Goal: Task Accomplishment & Management: Manage account settings

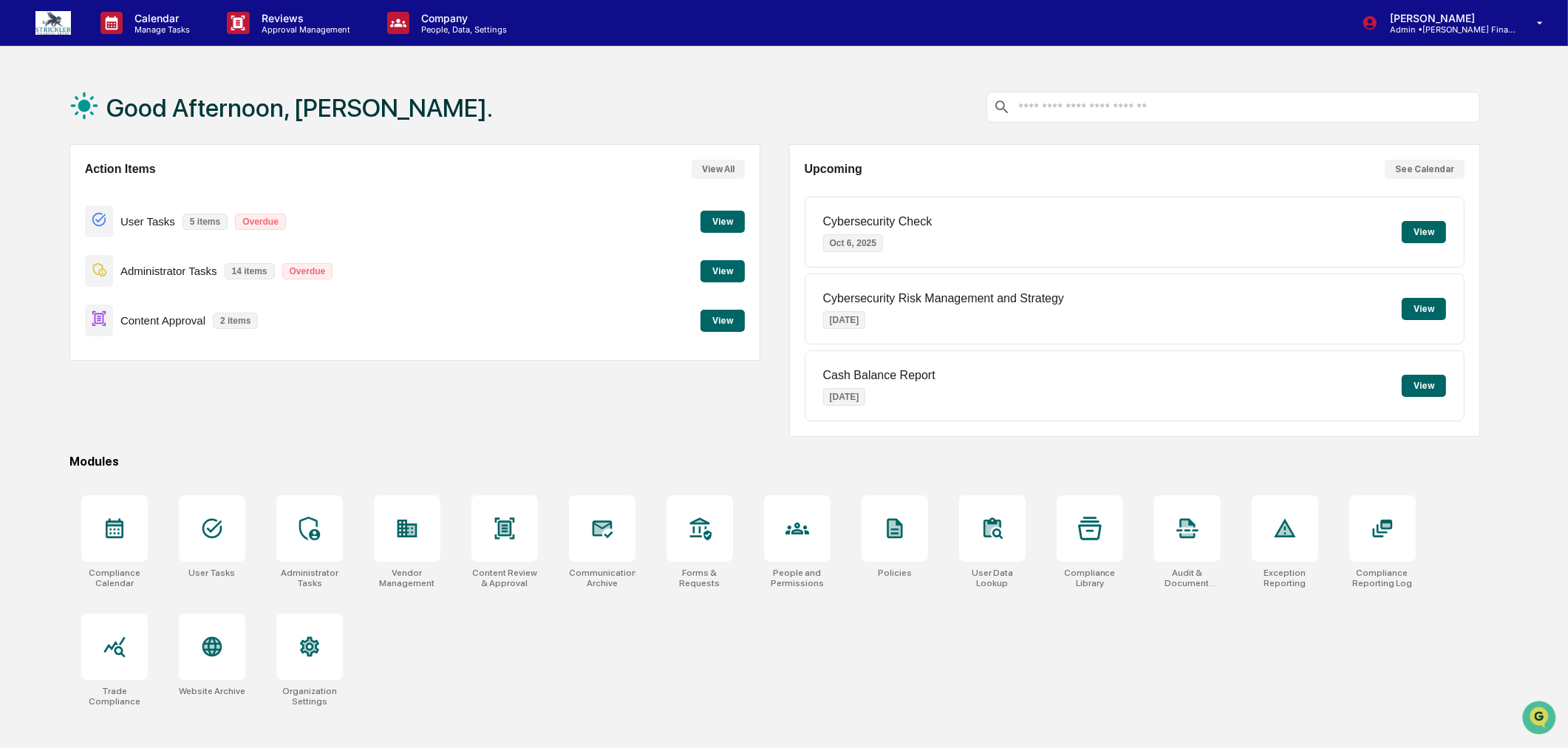
click at [724, 321] on button "View" at bounding box center [722, 321] width 44 height 23
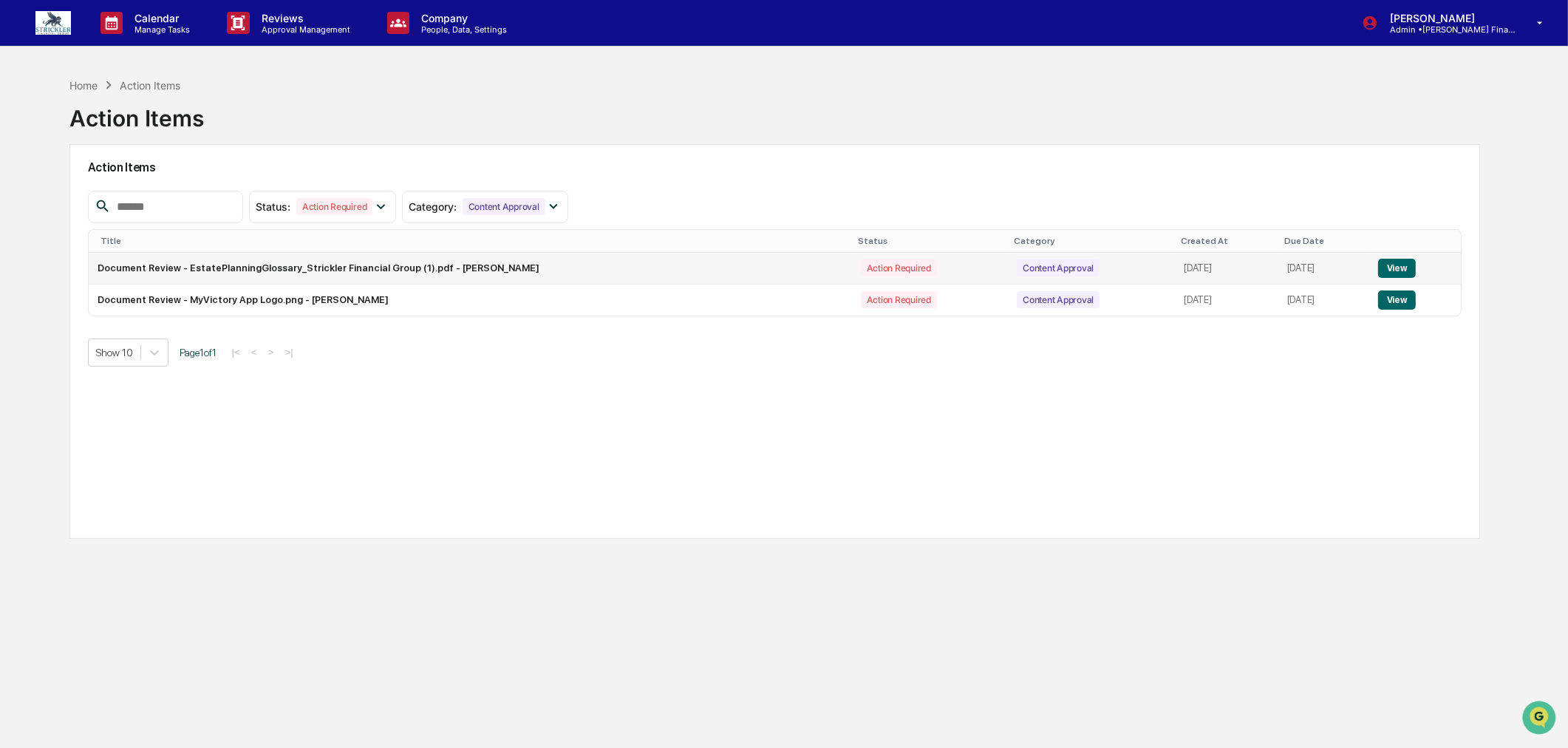
click at [1398, 266] on button "View" at bounding box center [1397, 269] width 38 height 20
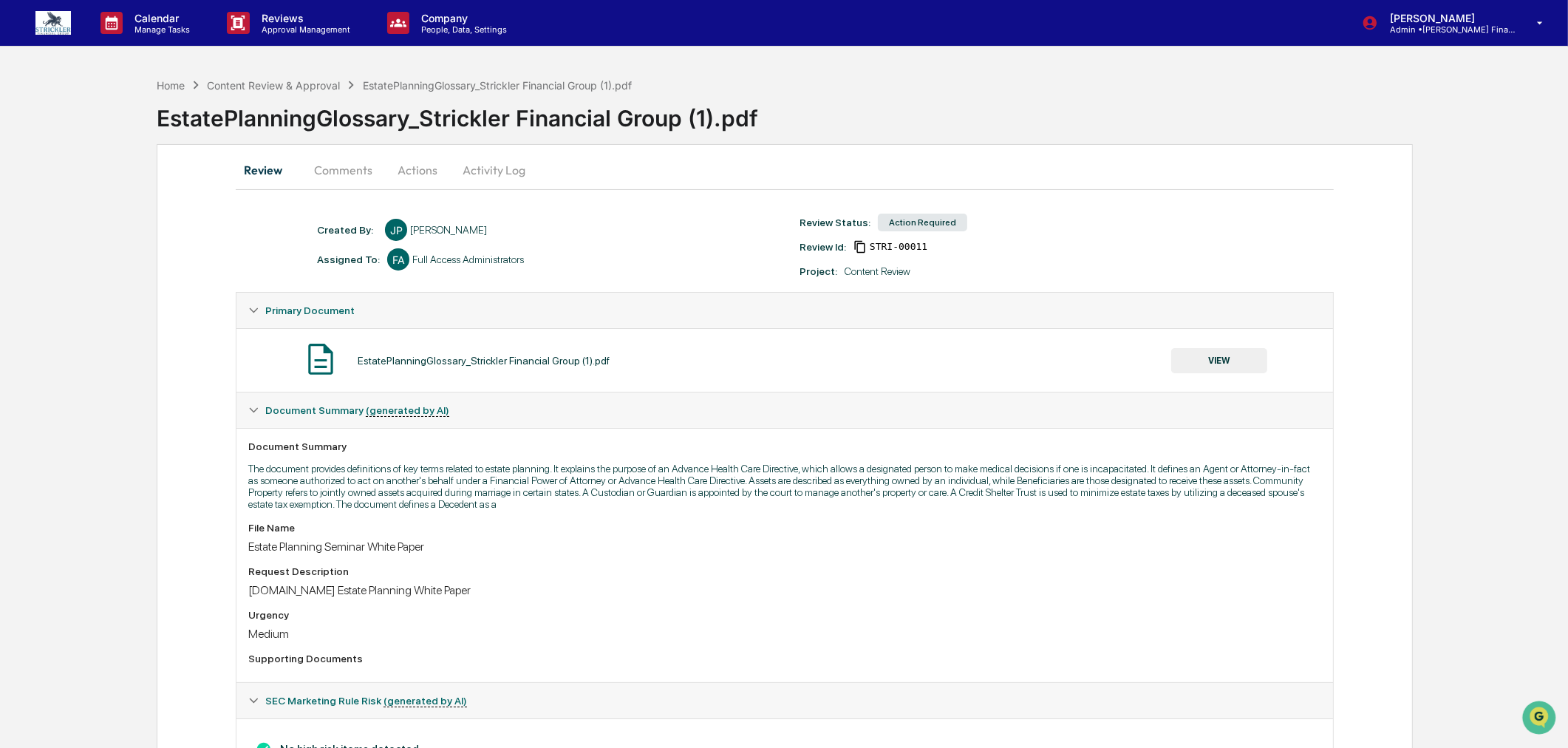
click at [395, 166] on button "Actions" at bounding box center [417, 170] width 67 height 35
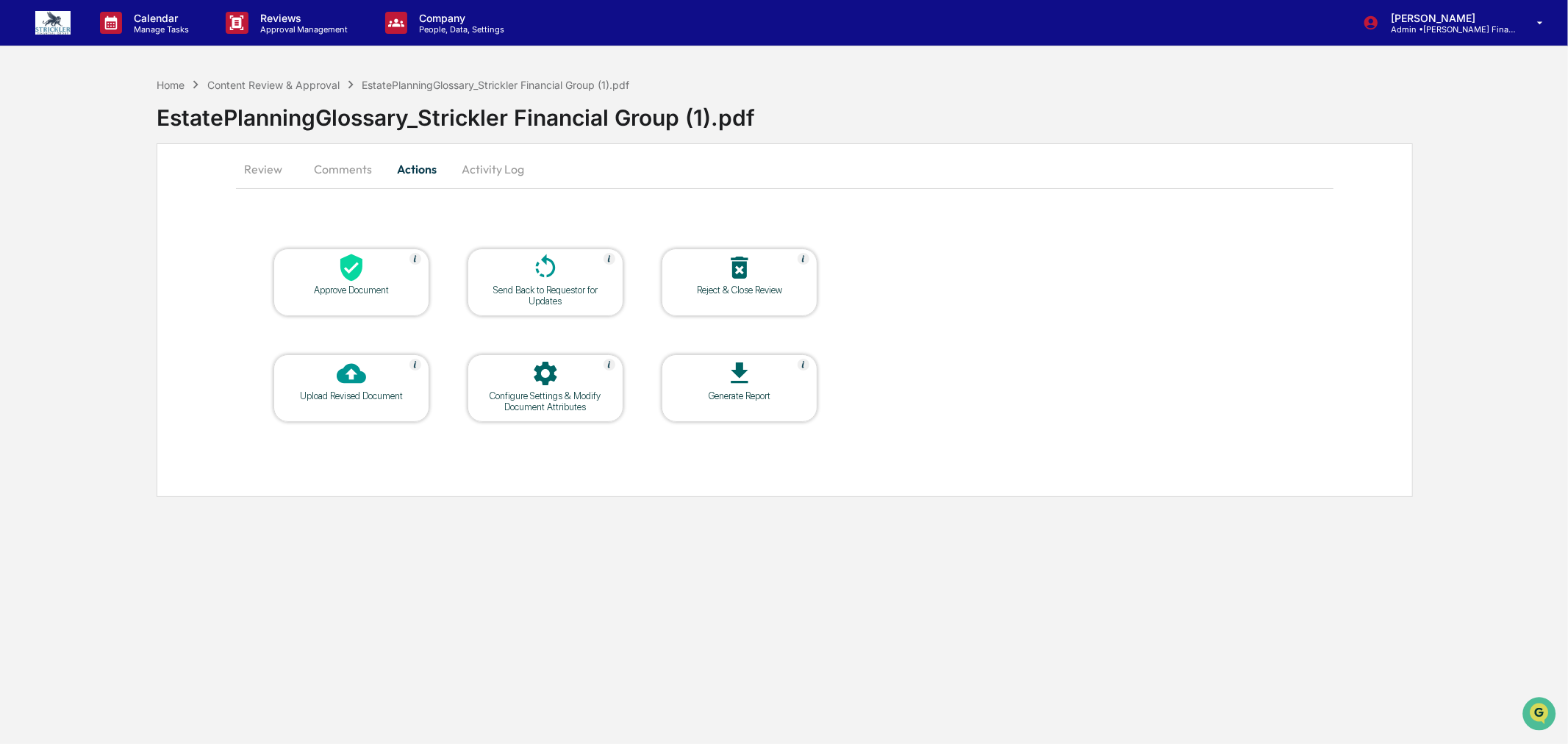
click at [348, 269] on icon at bounding box center [351, 267] width 29 height 29
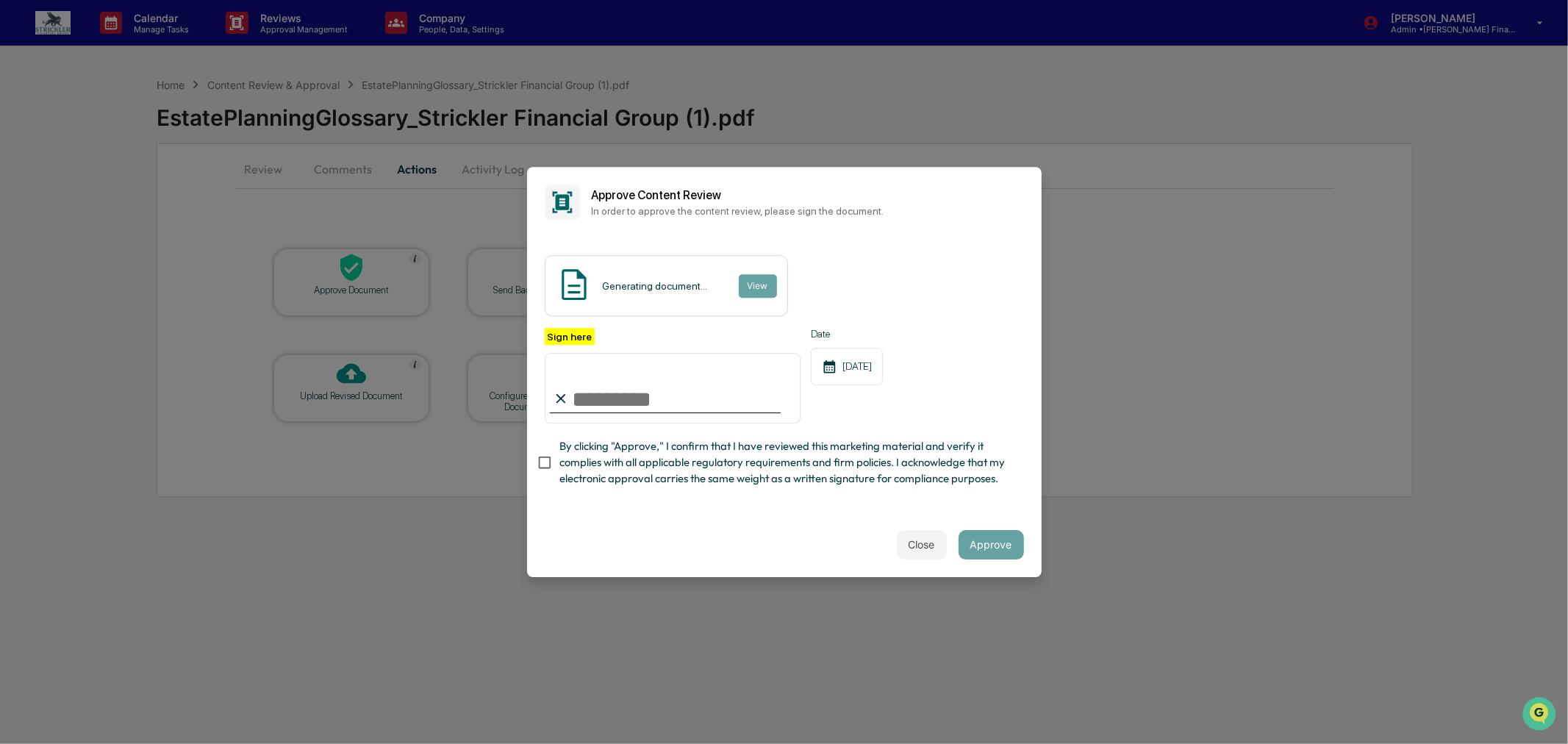
click at [660, 367] on input "Sign here" at bounding box center [673, 388] width 257 height 71
type input "**********"
click at [991, 560] on button "Approve" at bounding box center [991, 544] width 66 height 29
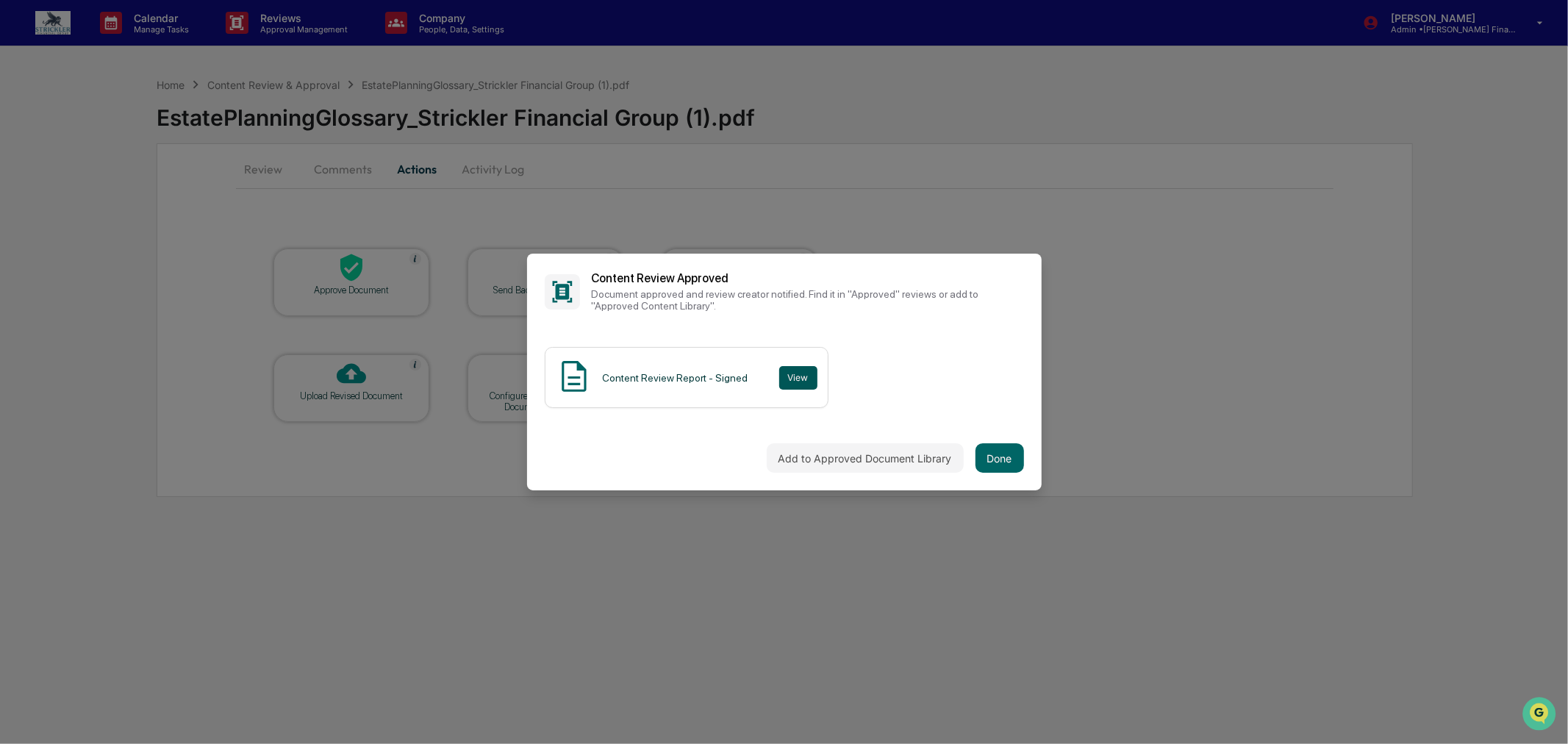
click at [794, 373] on button "View" at bounding box center [798, 378] width 38 height 24
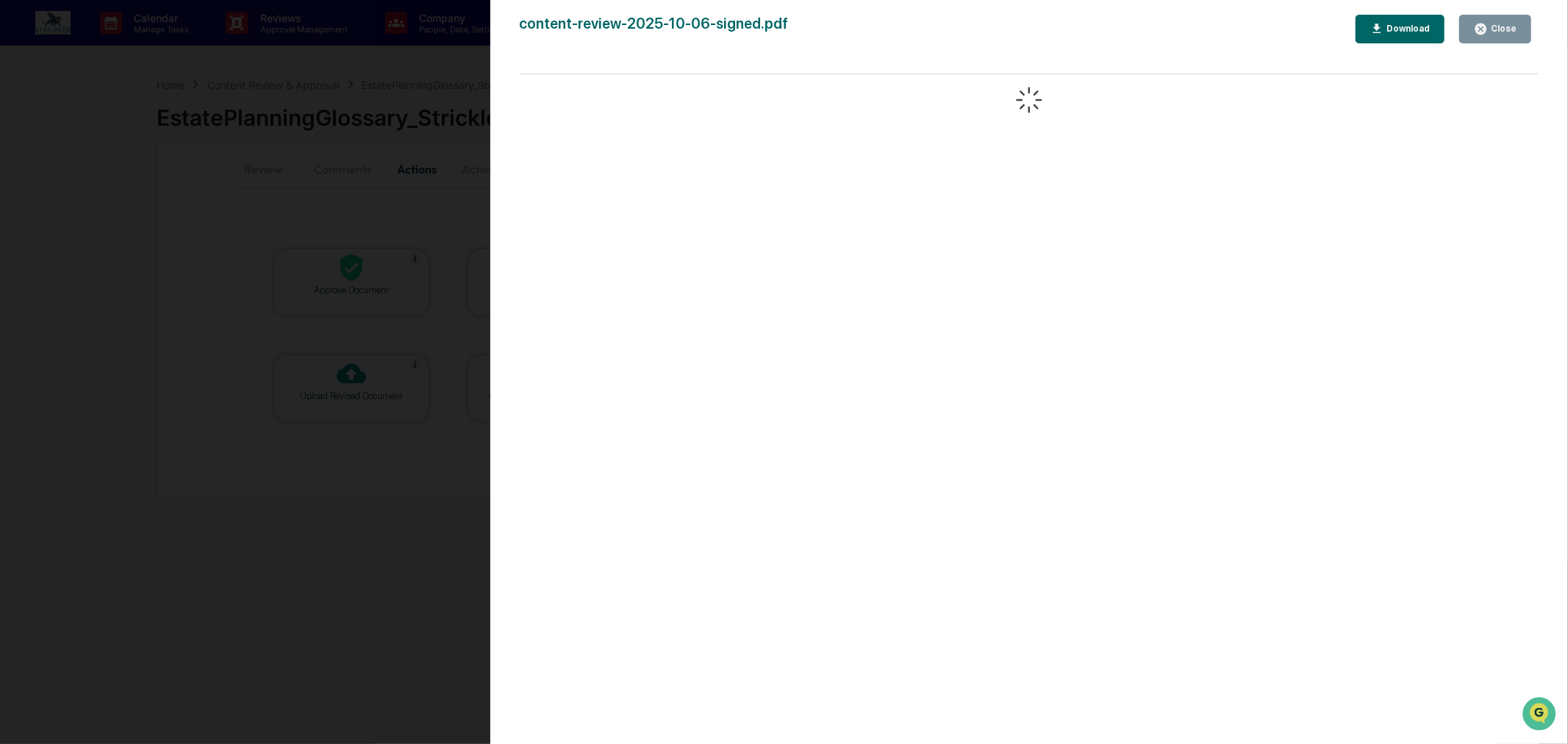
click at [1485, 25] on icon "button" at bounding box center [1481, 29] width 11 height 11
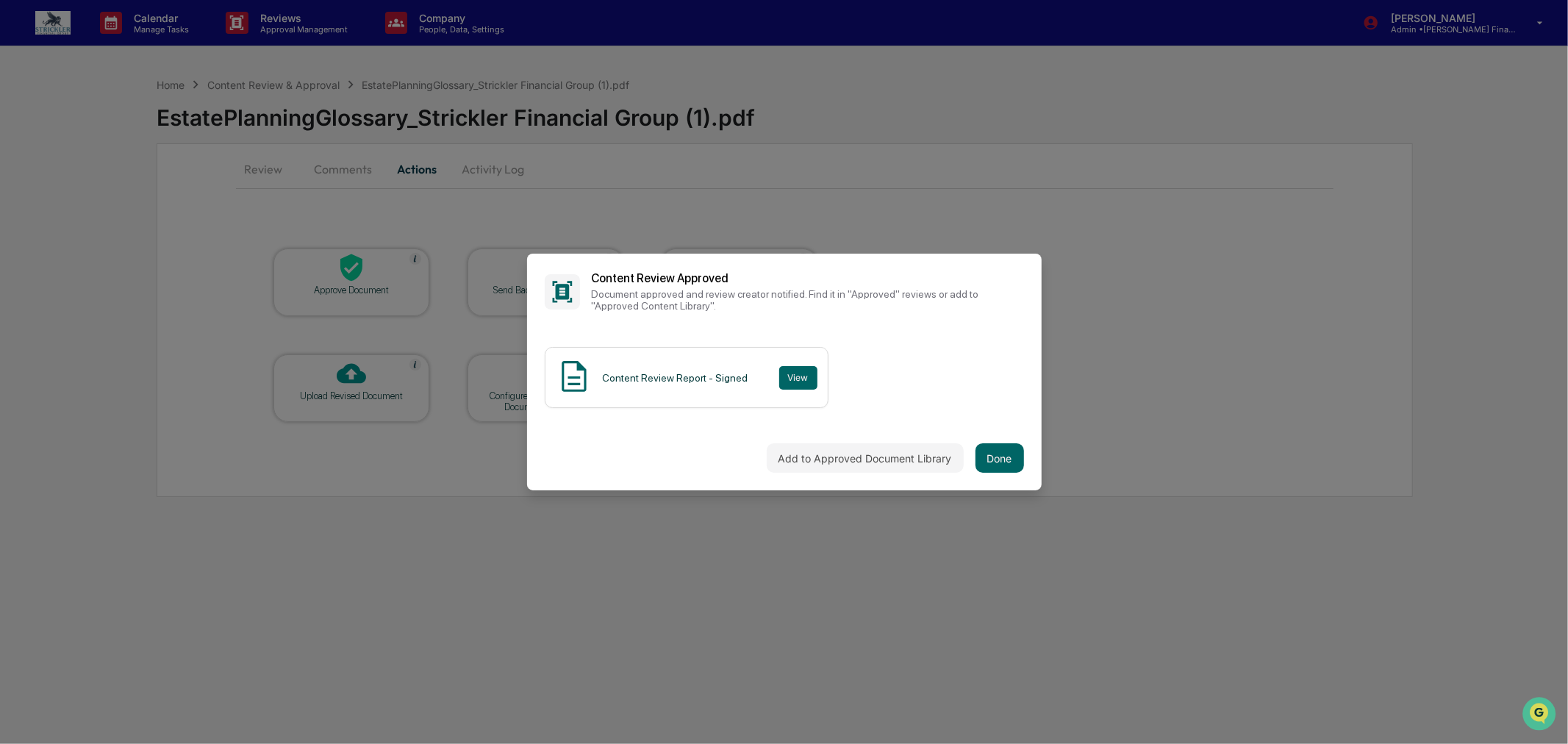
click at [935, 449] on button "Add to Approved Document Library" at bounding box center [865, 457] width 197 height 29
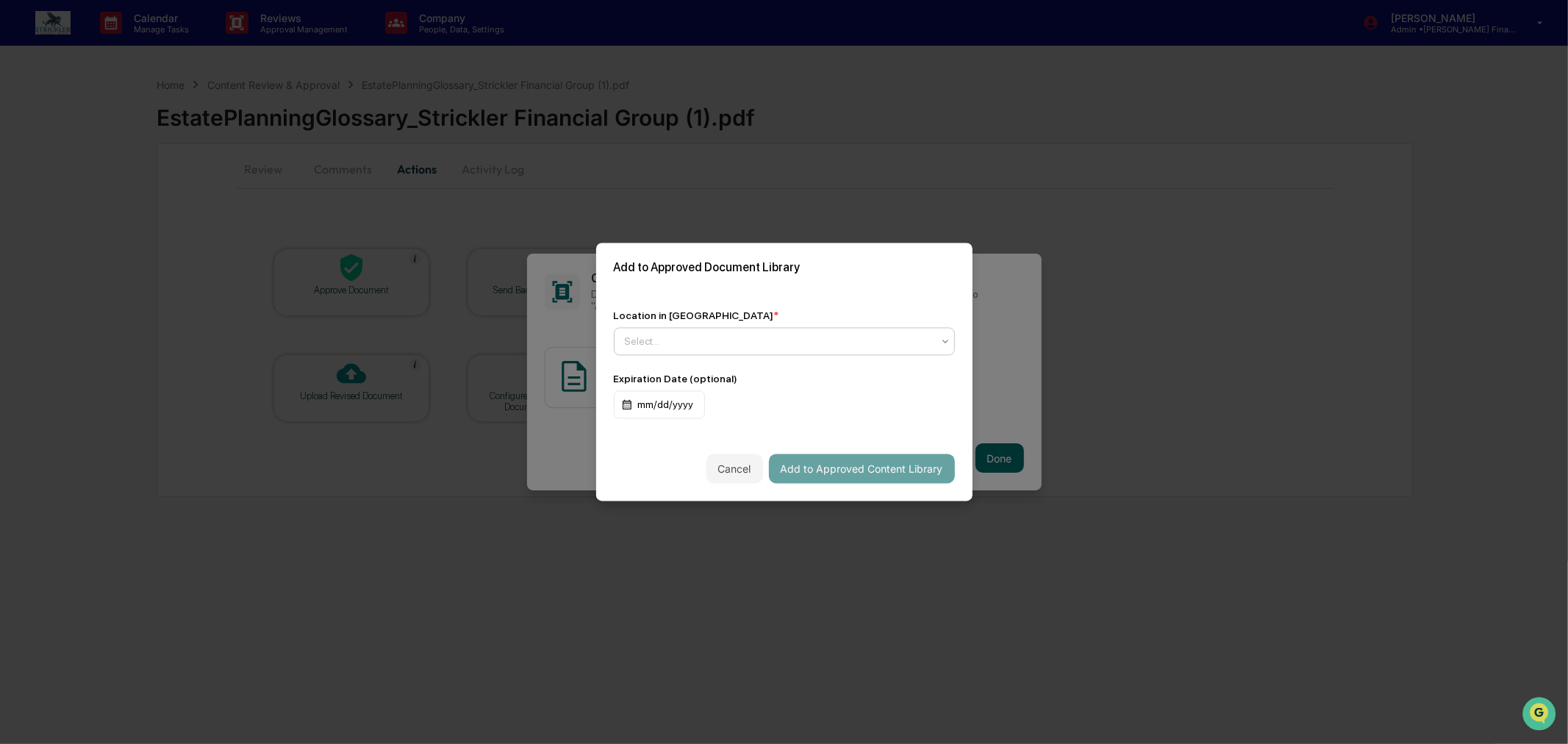
click at [827, 334] on div at bounding box center [778, 342] width 307 height 15
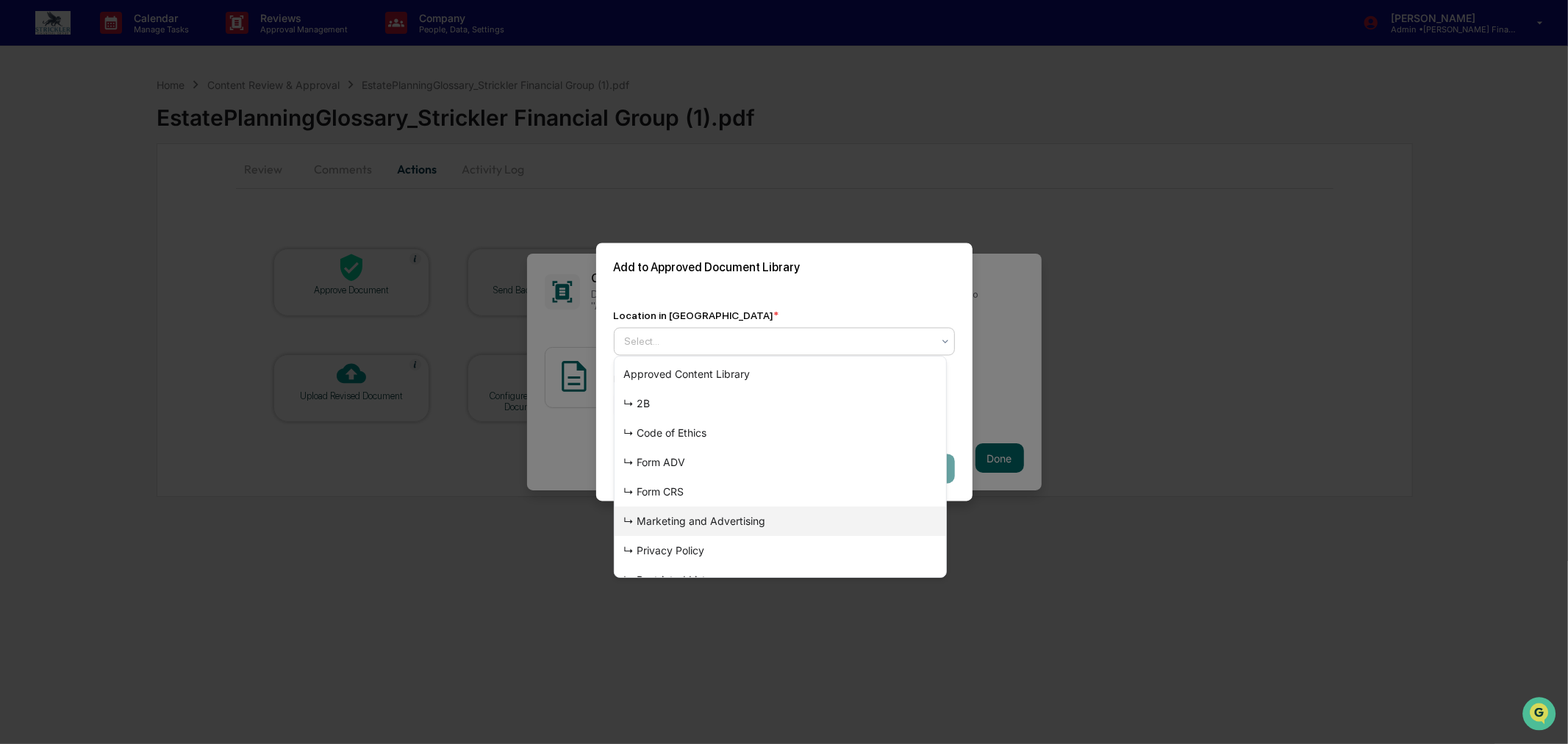
click at [806, 522] on div "↳ Marketing and Advertising" at bounding box center [780, 521] width 331 height 29
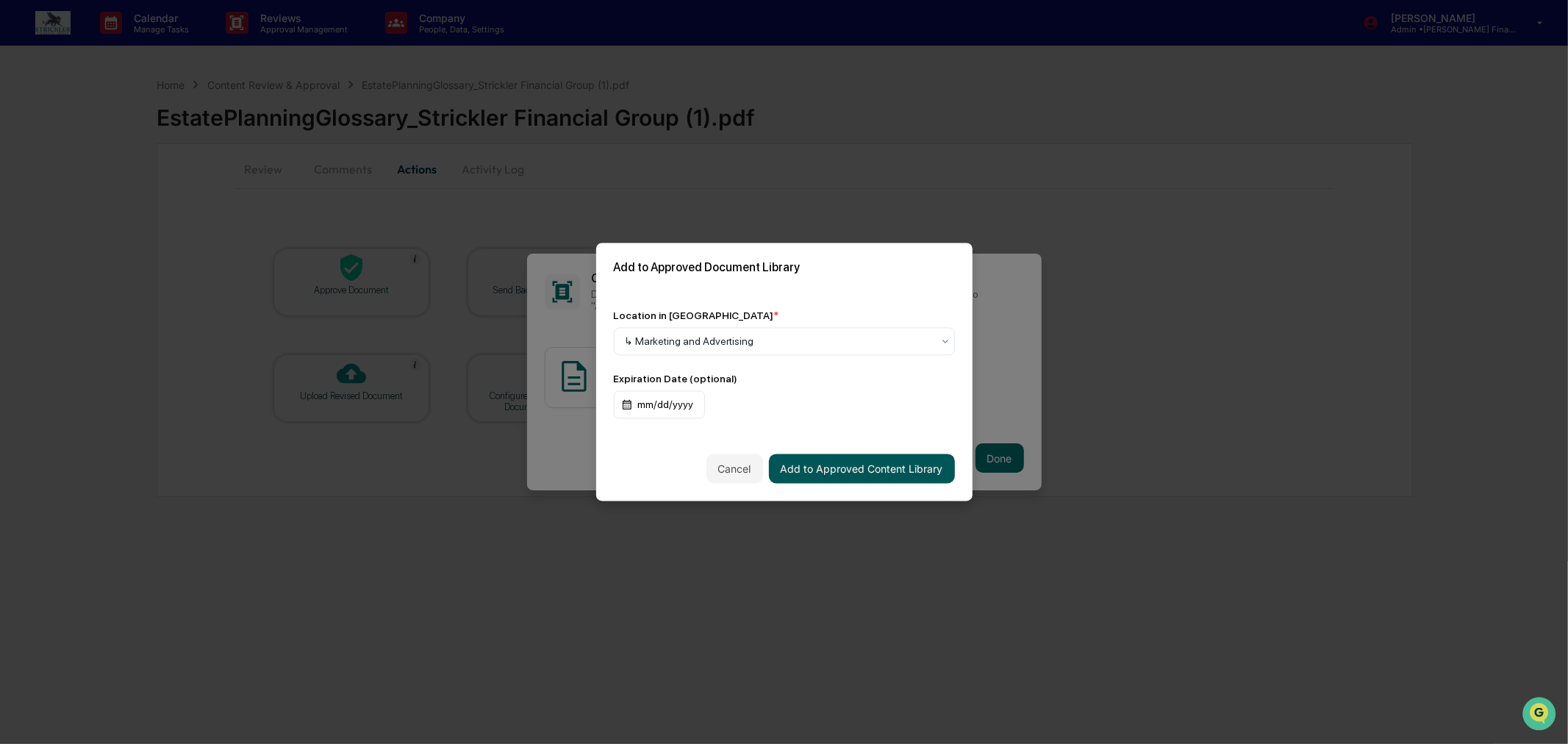
click at [899, 475] on button "Add to Approved Content Library" at bounding box center [861, 469] width 186 height 29
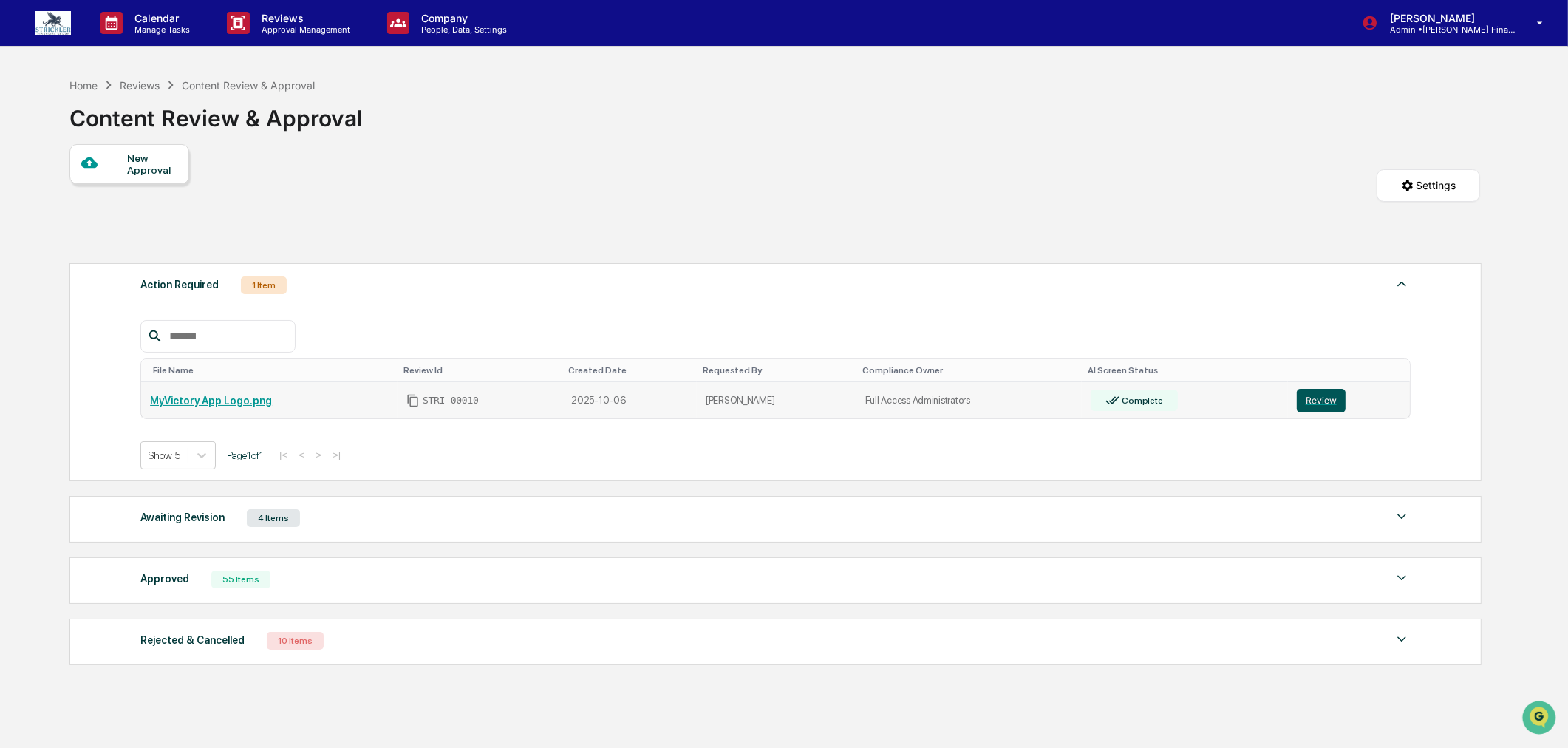
click at [1316, 403] on button "Review" at bounding box center [1321, 401] width 49 height 24
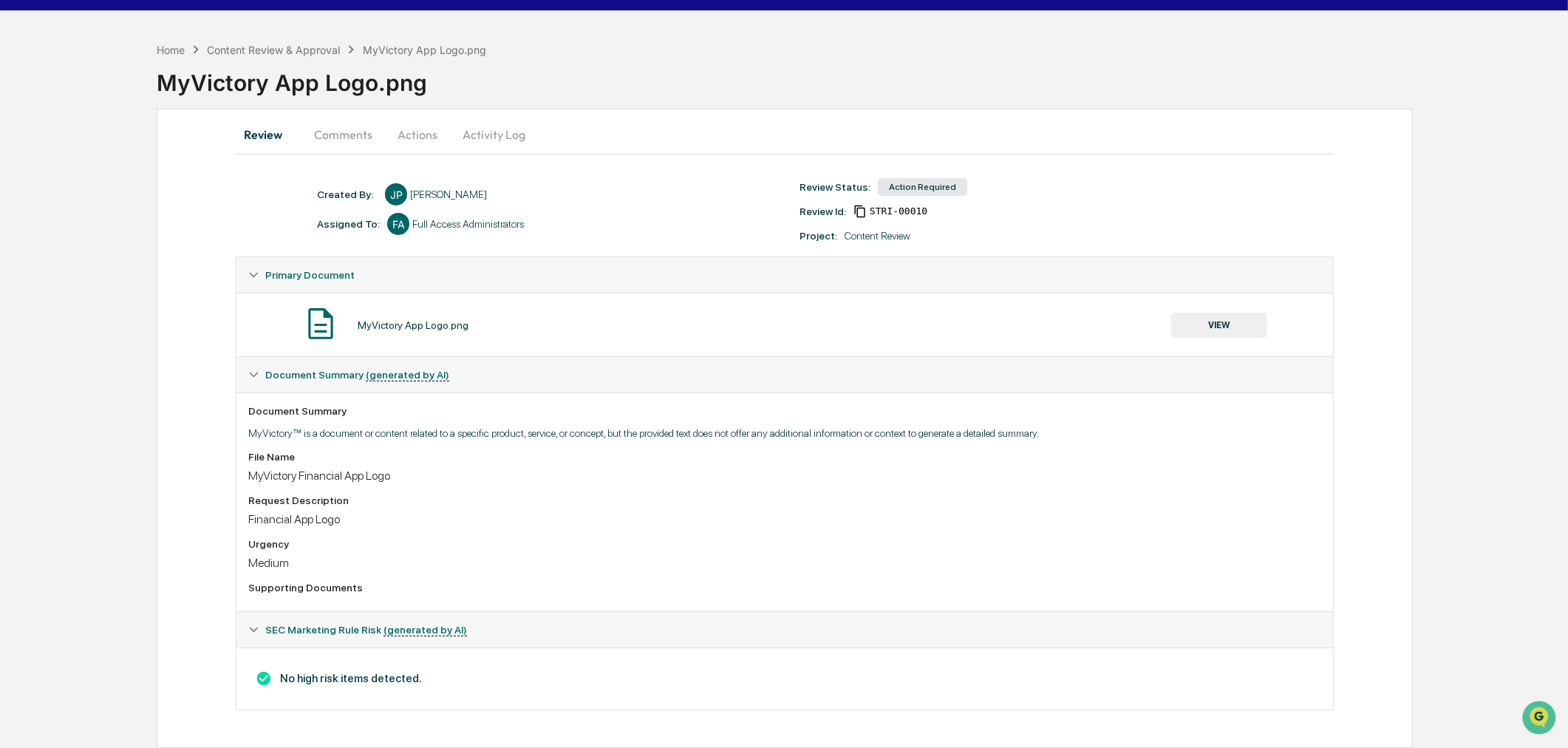
click at [1232, 313] on button "VIEW" at bounding box center [1219, 325] width 96 height 25
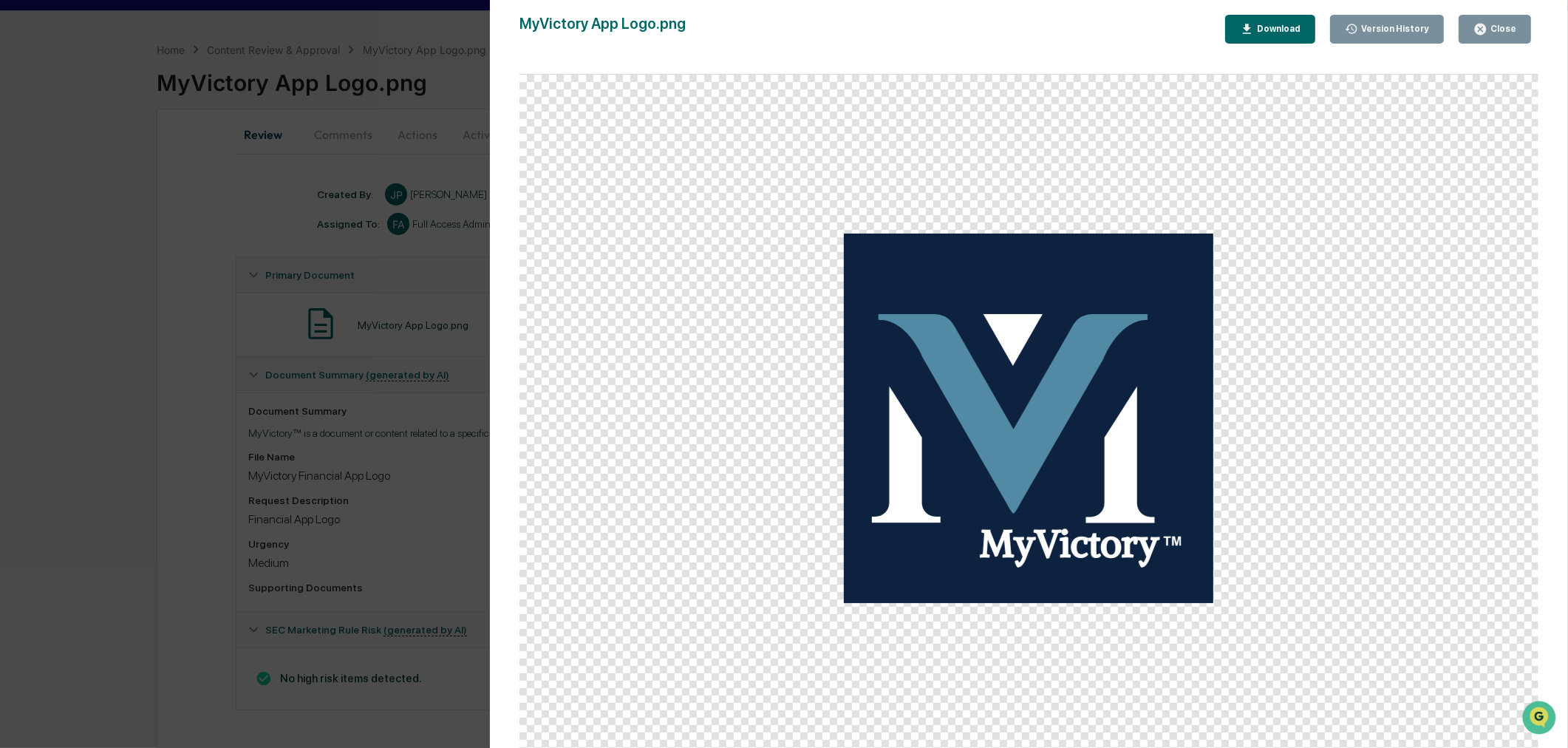
click at [1498, 35] on div "Close" at bounding box center [1494, 29] width 43 height 14
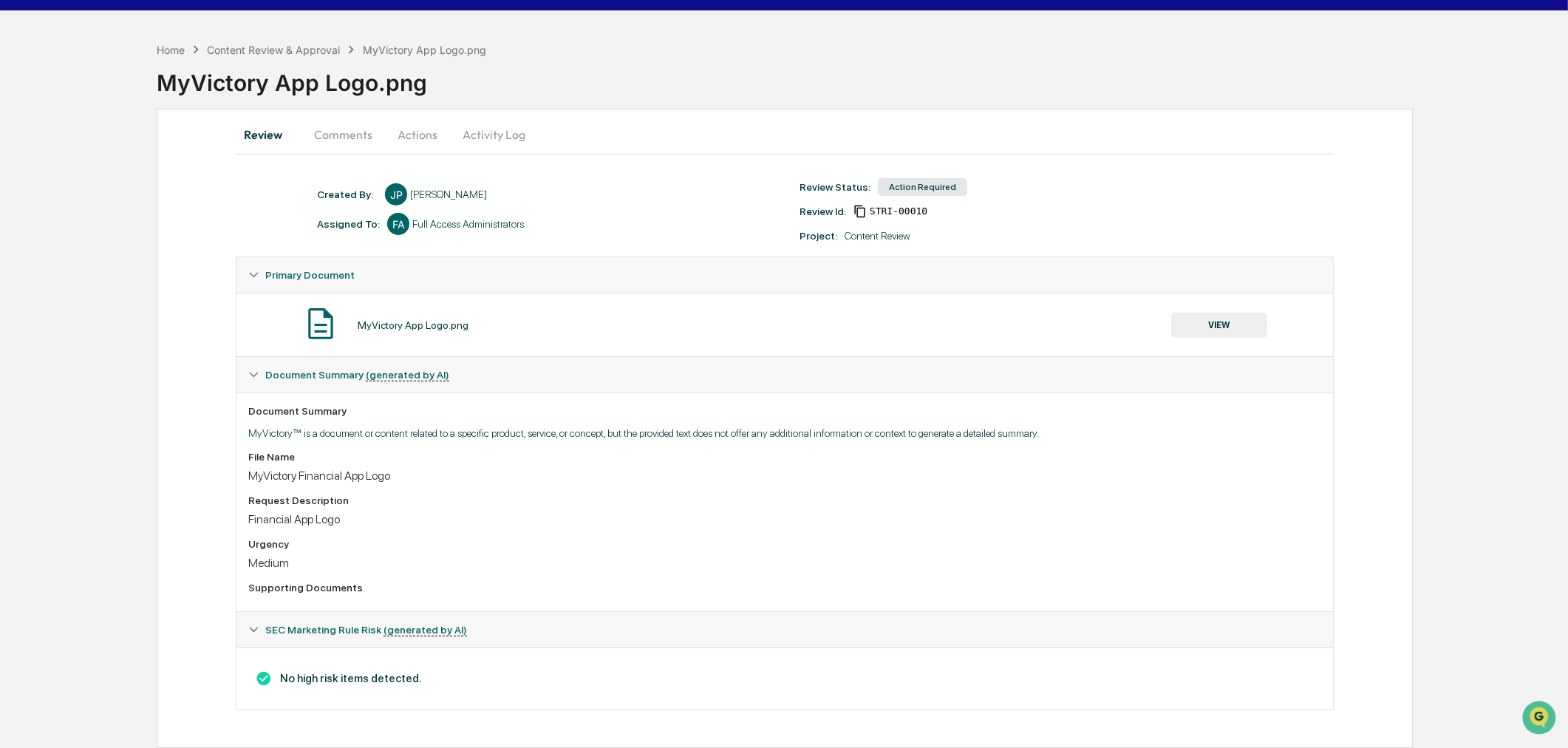
click at [422, 117] on button "Actions" at bounding box center [417, 134] width 67 height 35
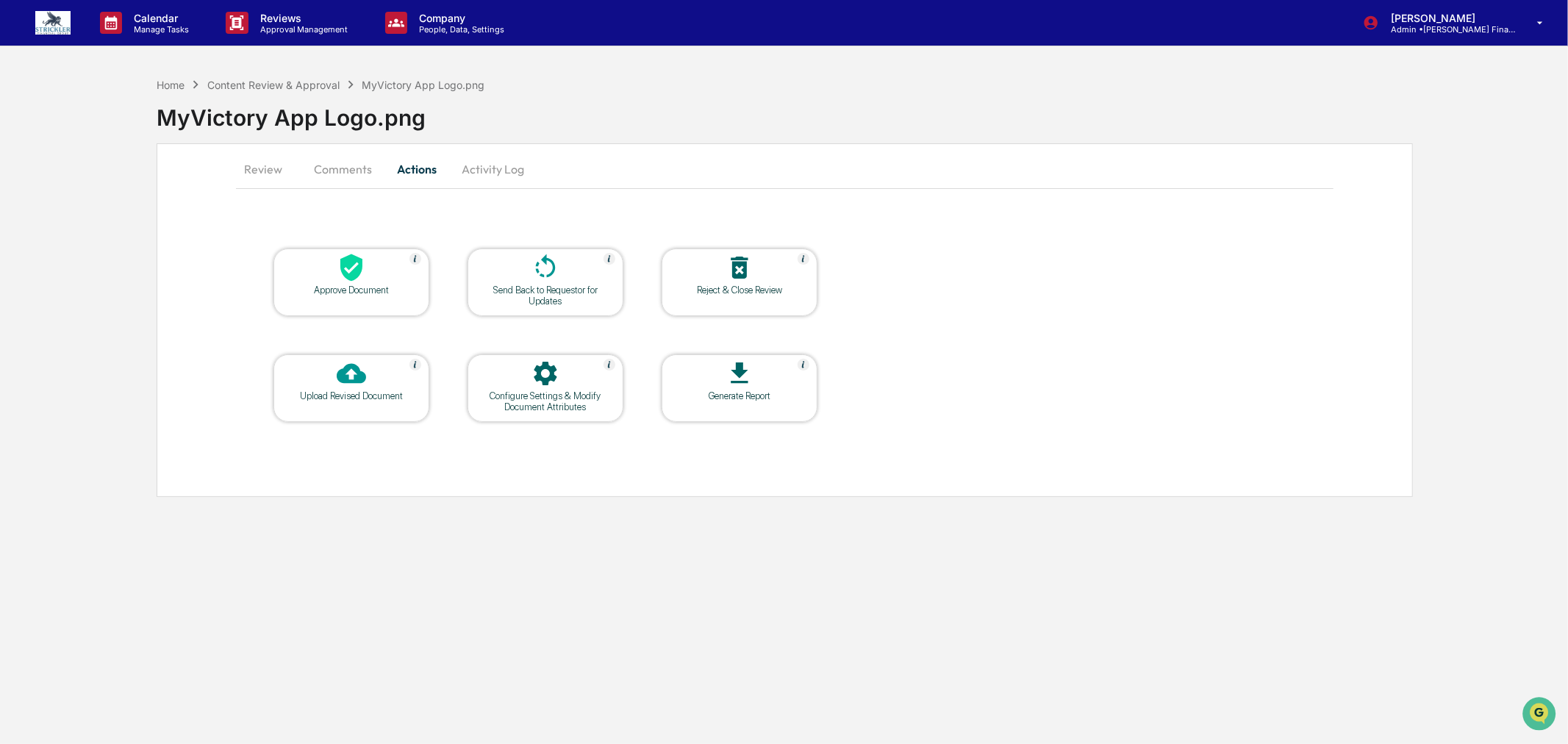
click at [336, 292] on div "Approve Document" at bounding box center [351, 290] width 132 height 11
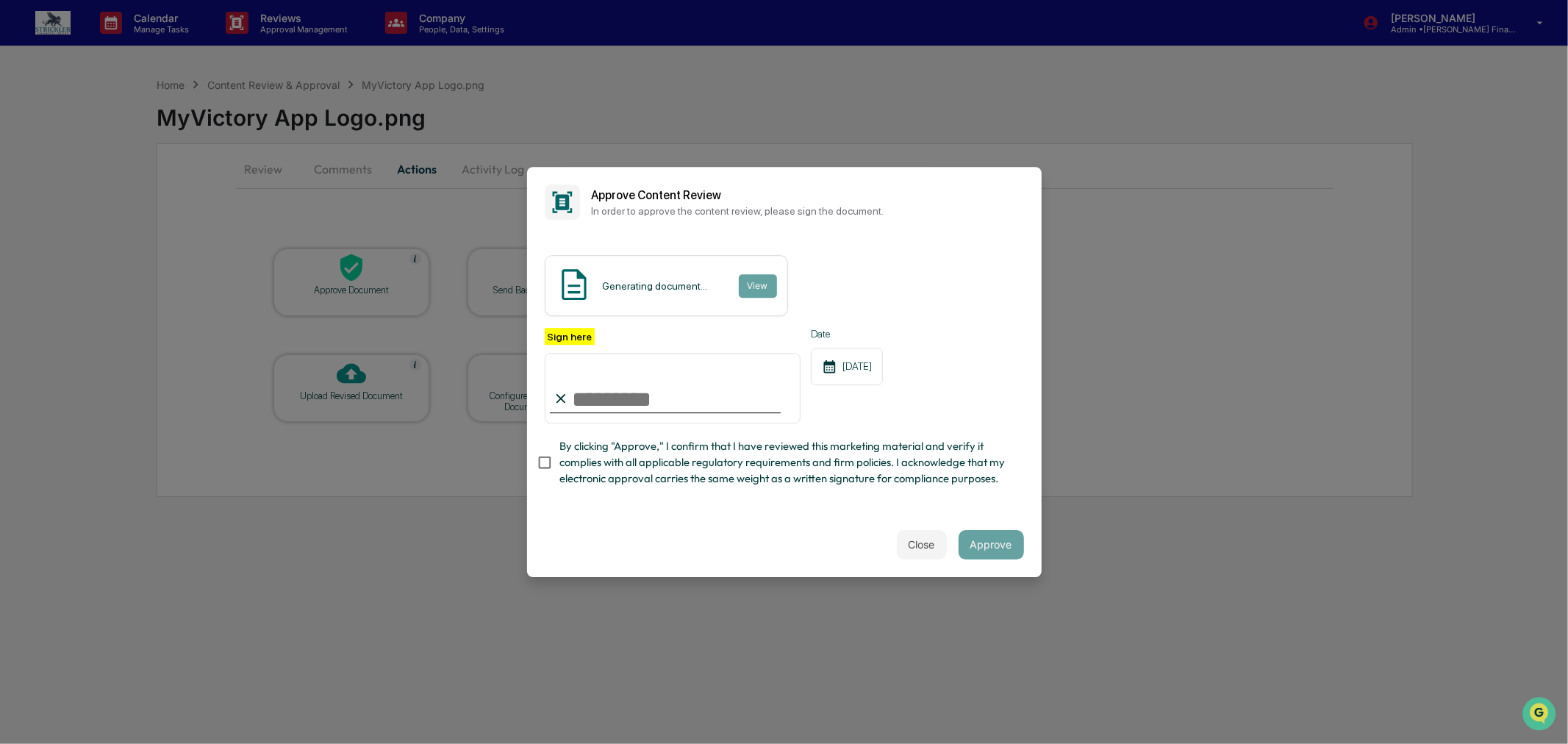
click at [679, 375] on input "Sign here" at bounding box center [673, 388] width 257 height 71
type input "**********"
click at [883, 373] on div "Date [DATE]" at bounding box center [846, 375] width 72 height 96
click at [985, 560] on button "Approve" at bounding box center [991, 544] width 66 height 29
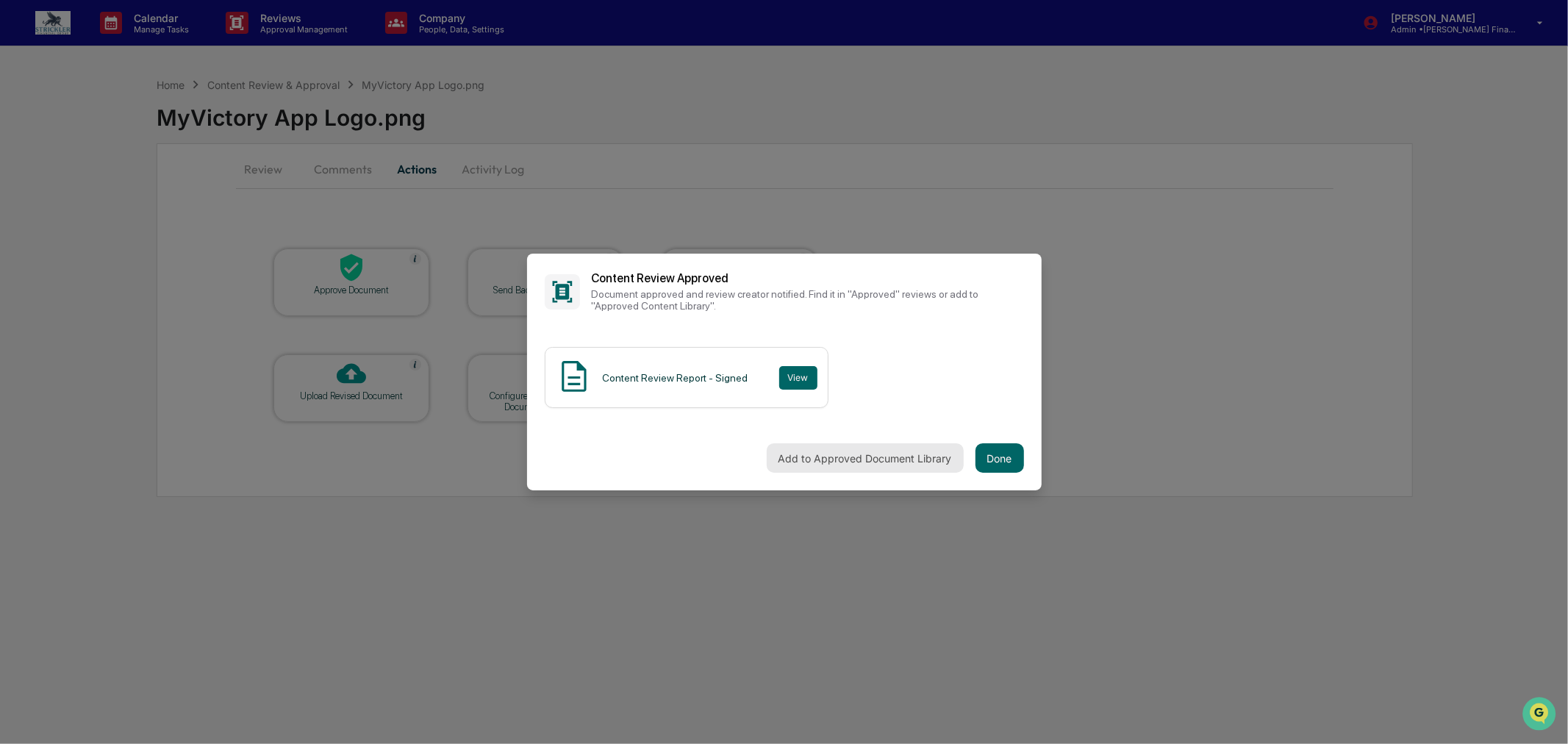
click at [916, 448] on button "Add to Approved Document Library" at bounding box center [865, 457] width 197 height 29
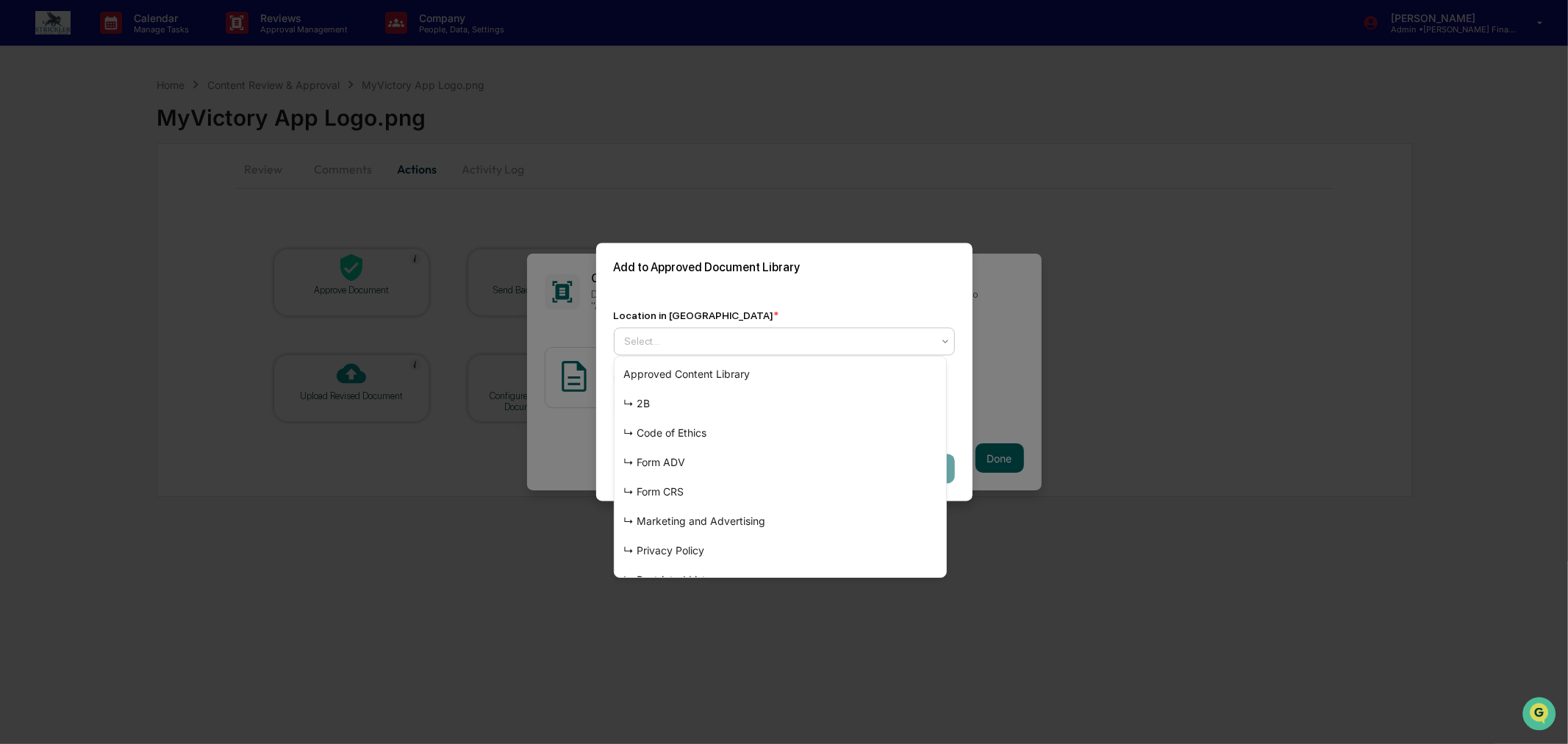
click at [837, 339] on div at bounding box center [778, 342] width 307 height 15
click at [775, 526] on div "↳ Marketing and Advertising" at bounding box center [780, 521] width 331 height 29
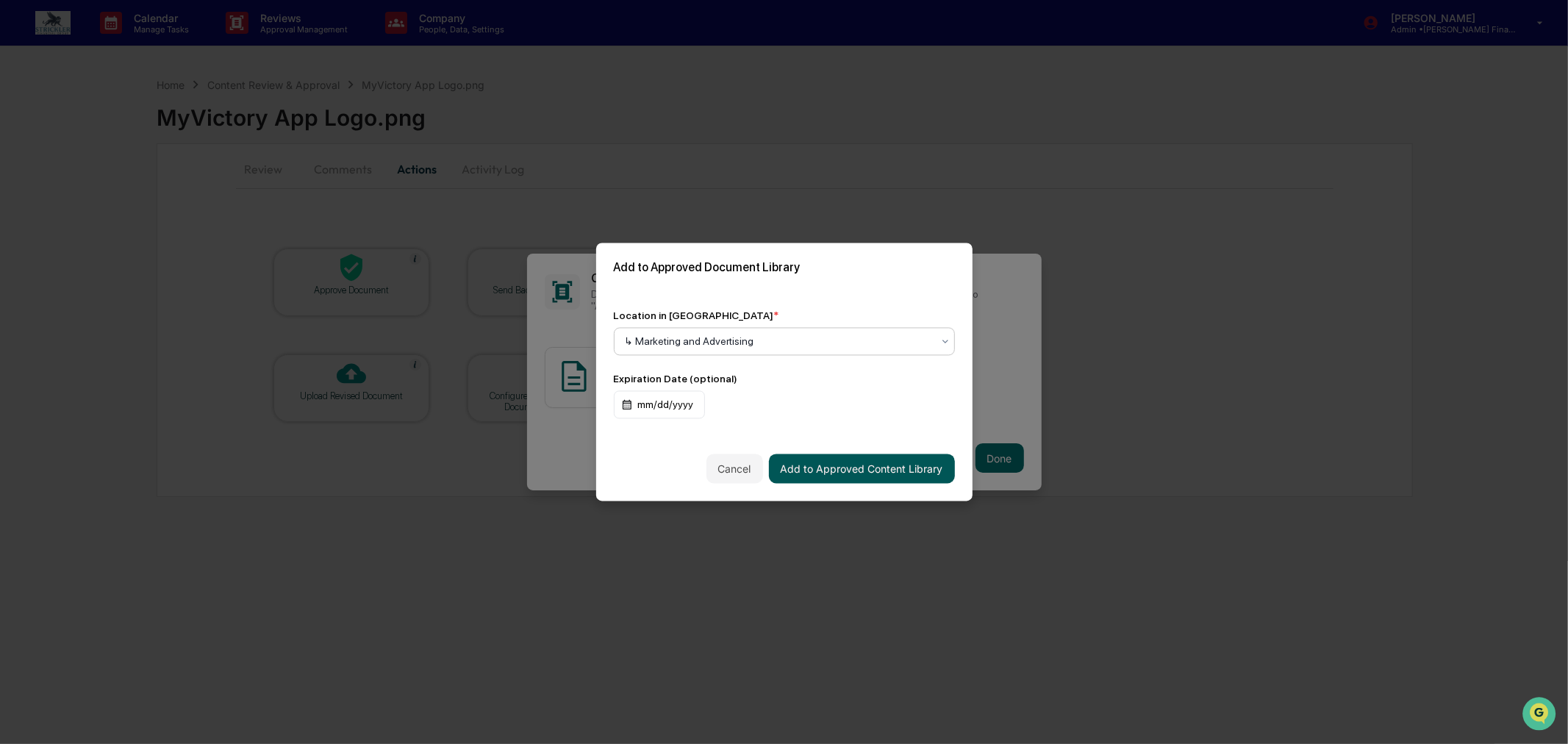
click at [898, 462] on button "Add to Approved Content Library" at bounding box center [861, 469] width 186 height 29
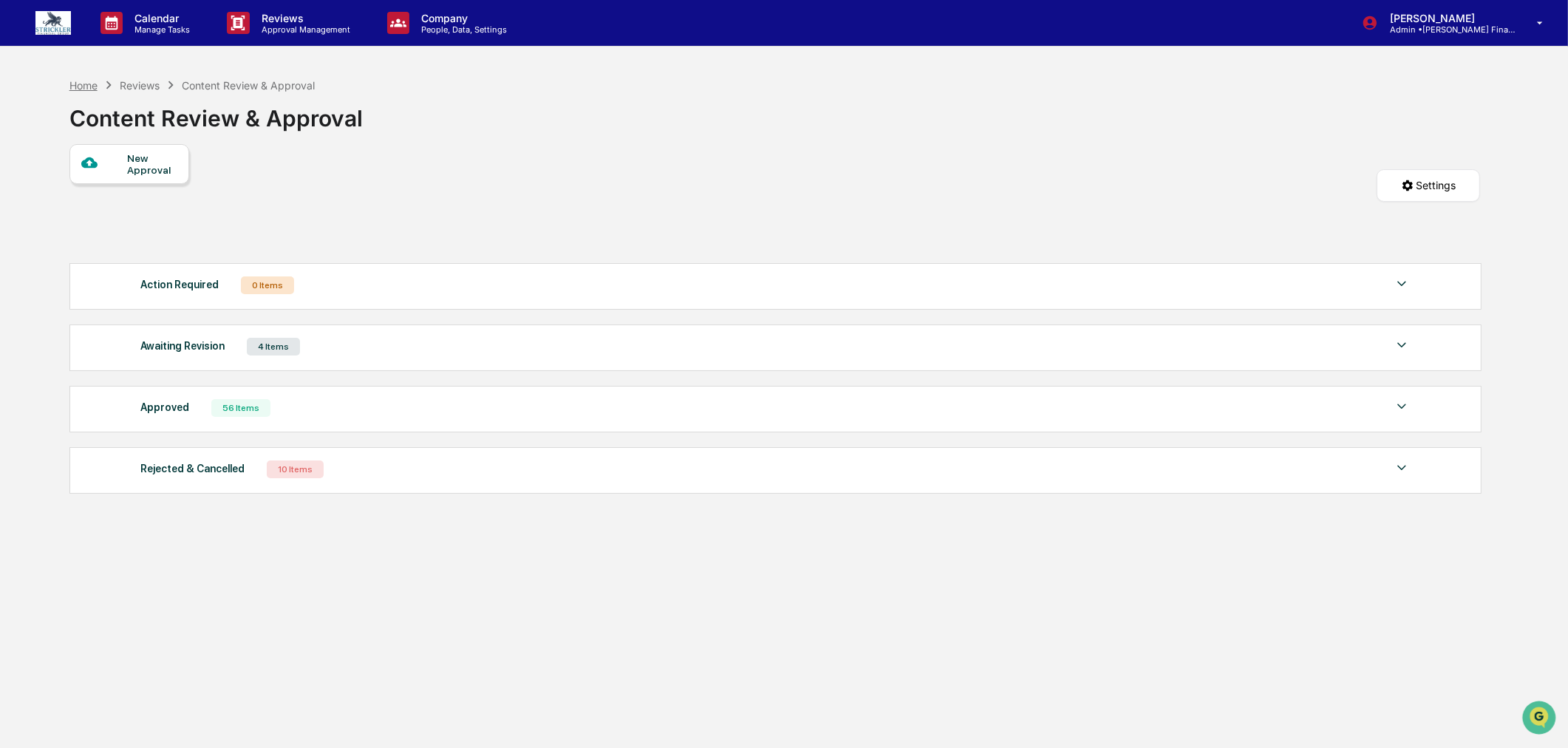
click at [78, 89] on div "Home" at bounding box center [83, 85] width 28 height 13
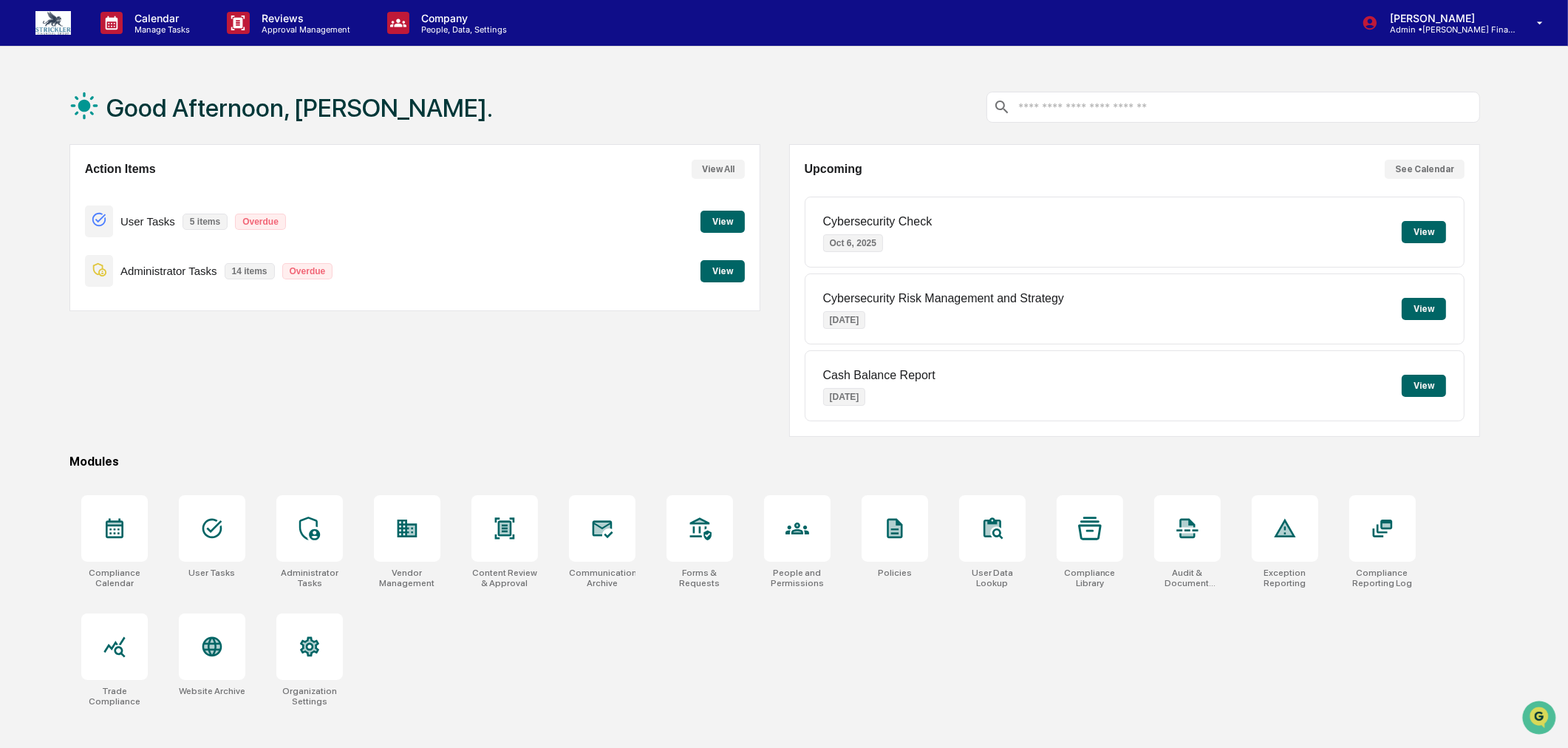
click at [727, 219] on button "View" at bounding box center [722, 222] width 44 height 23
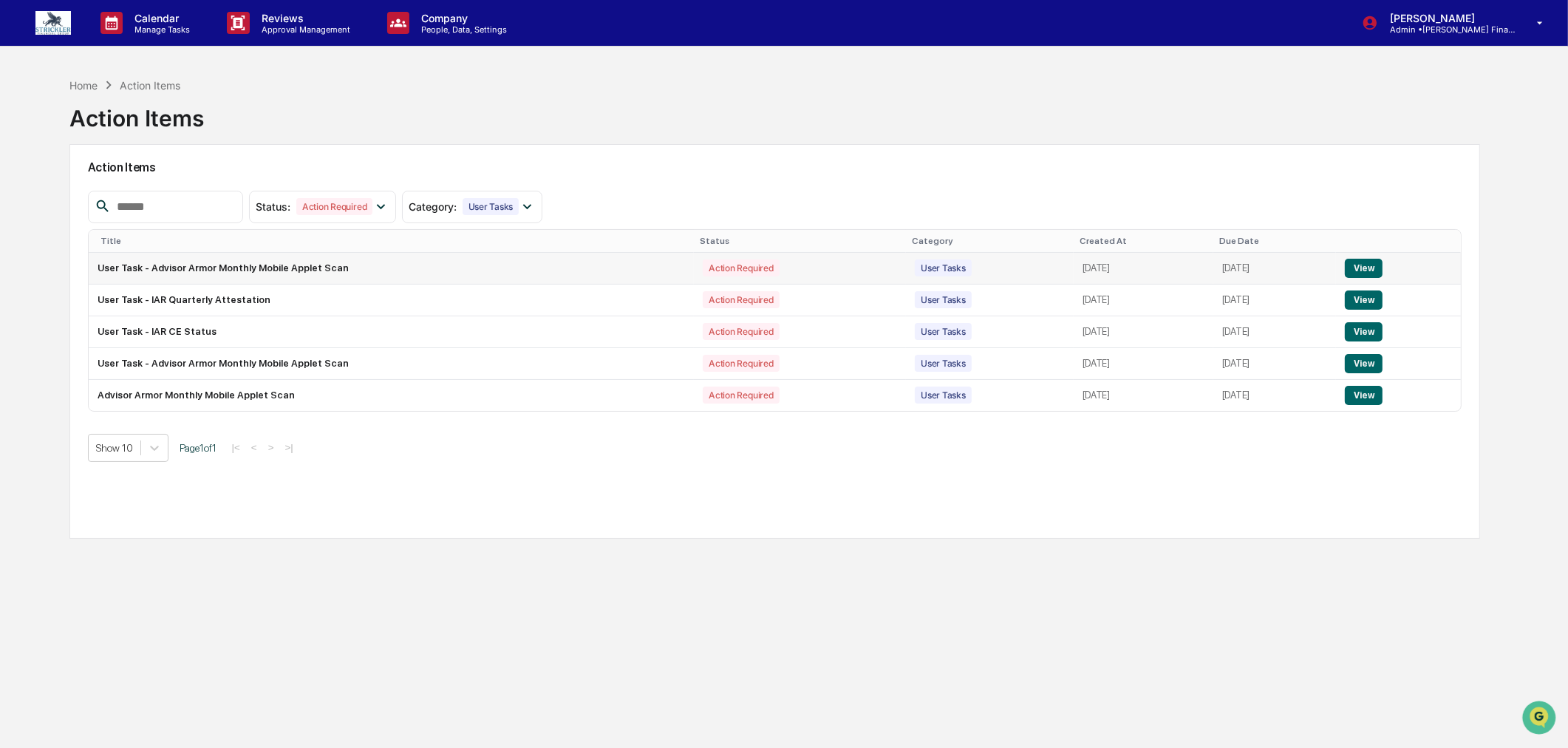
click at [1378, 267] on button "View" at bounding box center [1364, 269] width 38 height 20
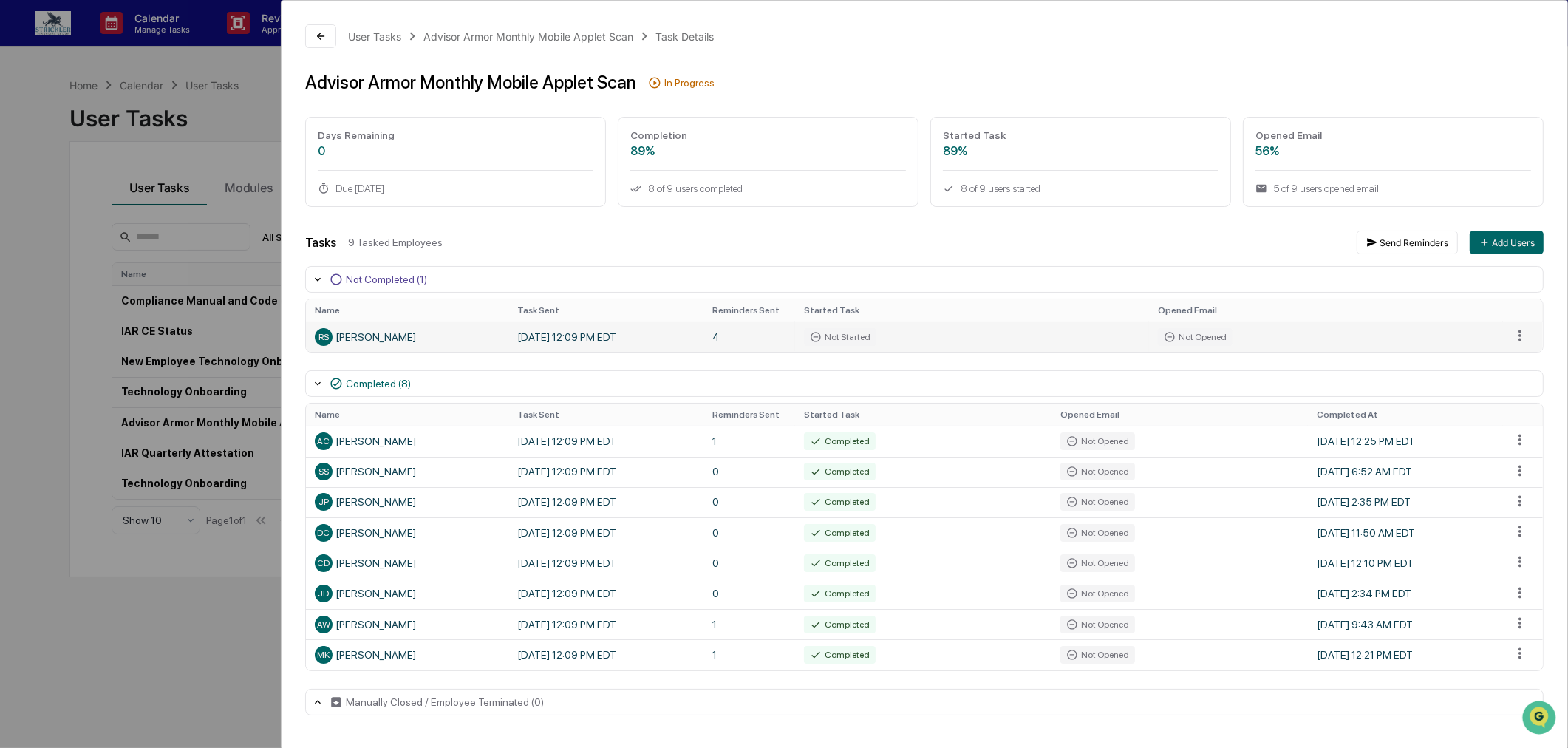
scroll to position [34, 0]
click at [1512, 418] on html "Calendar Manage Tasks Reviews Approval Management Company People, Data, Setting…" at bounding box center [784, 374] width 1568 height 748
click at [1196, 338] on html "Calendar Manage Tasks Reviews Approval Management Company People, Data, Setting…" at bounding box center [788, 374] width 1576 height 748
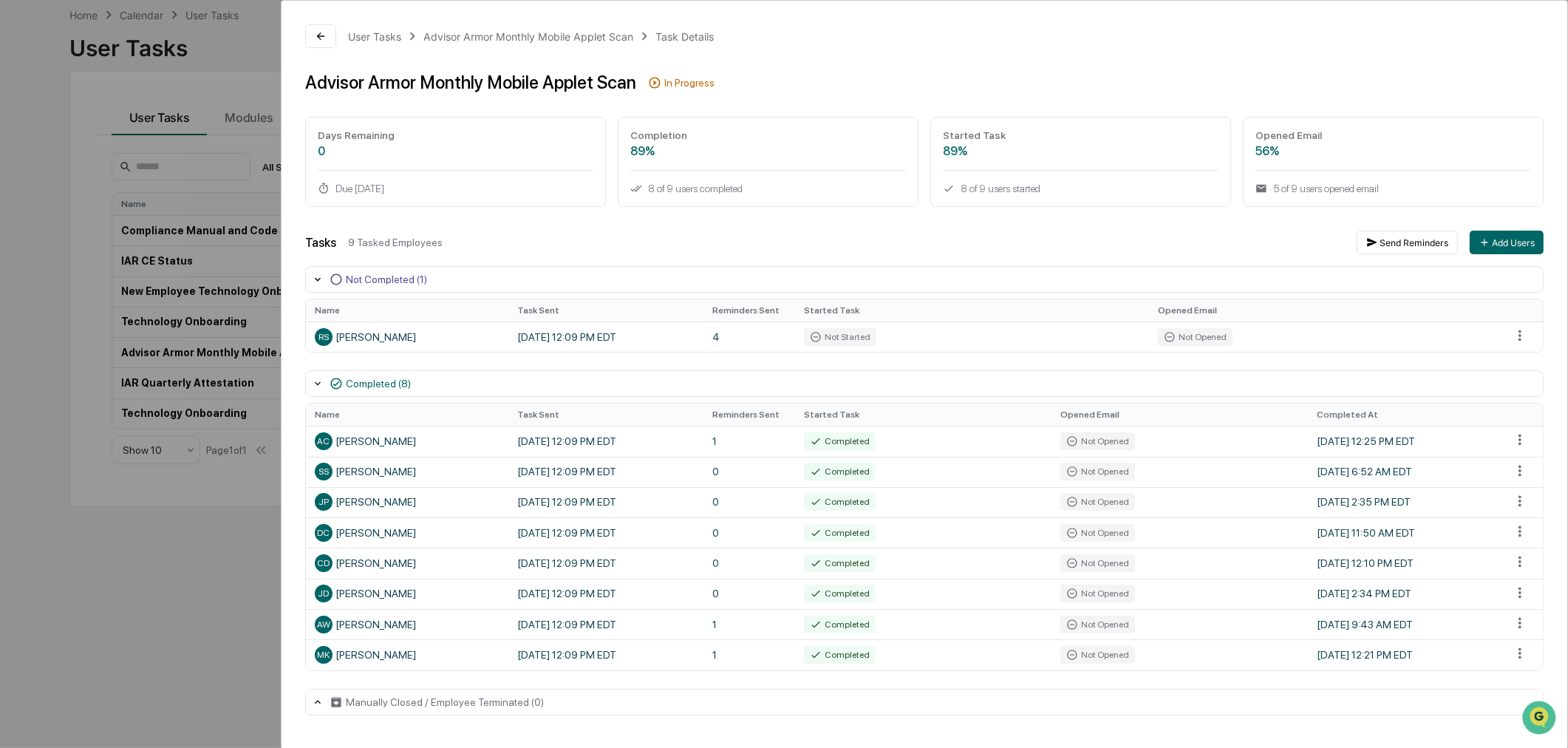
scroll to position [0, 0]
click at [326, 41] on icon at bounding box center [321, 36] width 12 height 12
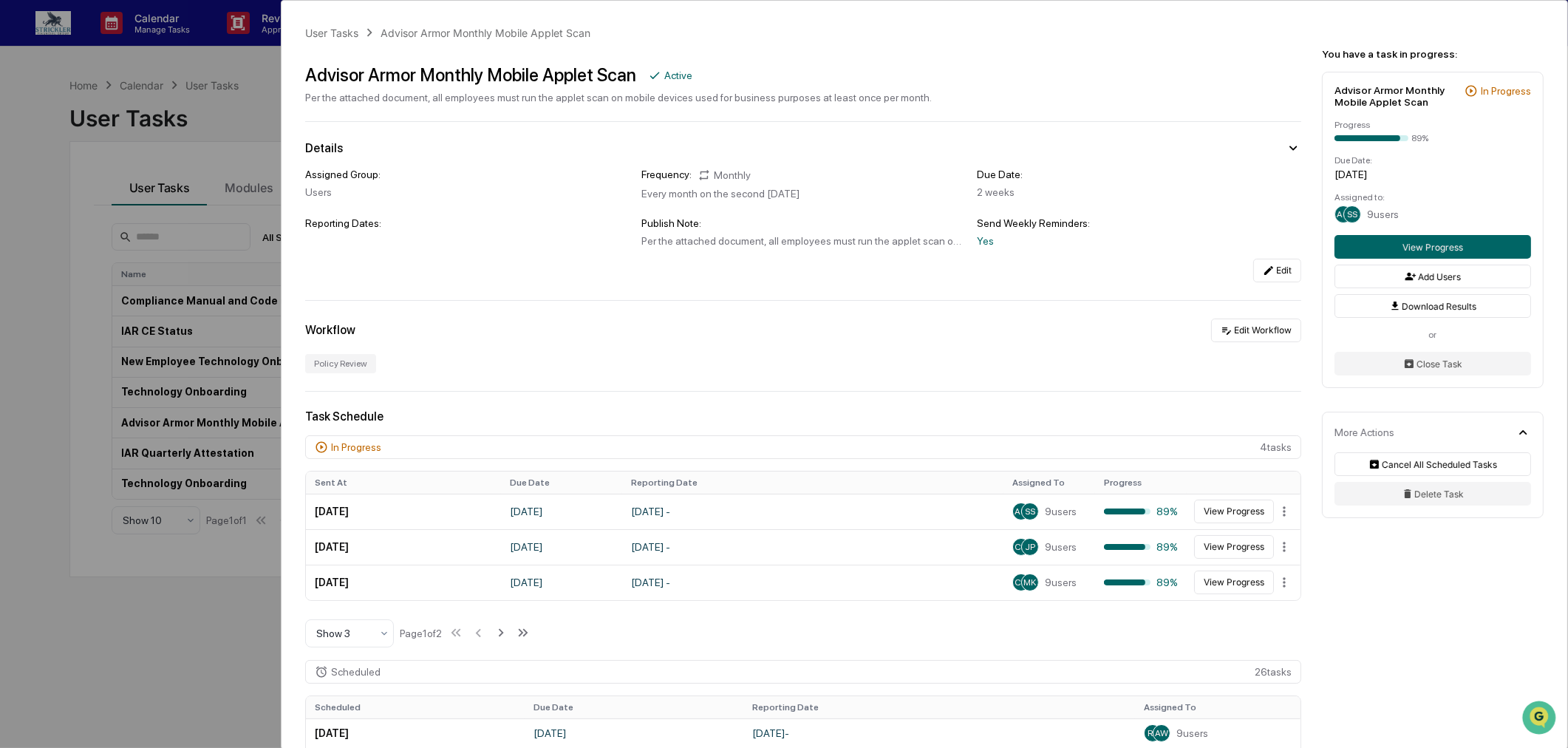
click at [217, 92] on div "User Tasks Advisor Armor Monthly Mobile Applet Scan Advisor Armor Monthly Mobil…" at bounding box center [784, 374] width 1568 height 748
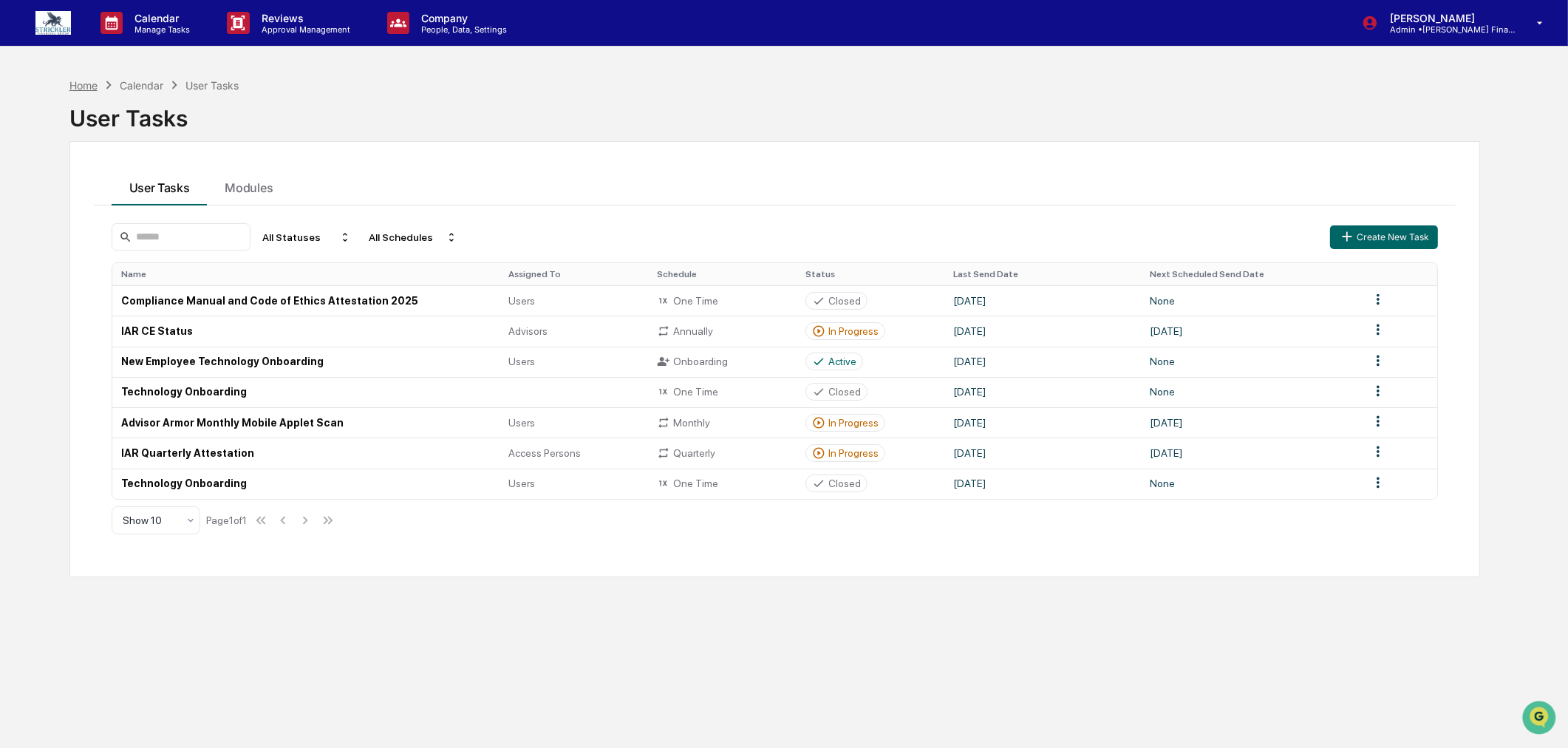
click at [86, 82] on div "Home" at bounding box center [83, 85] width 28 height 13
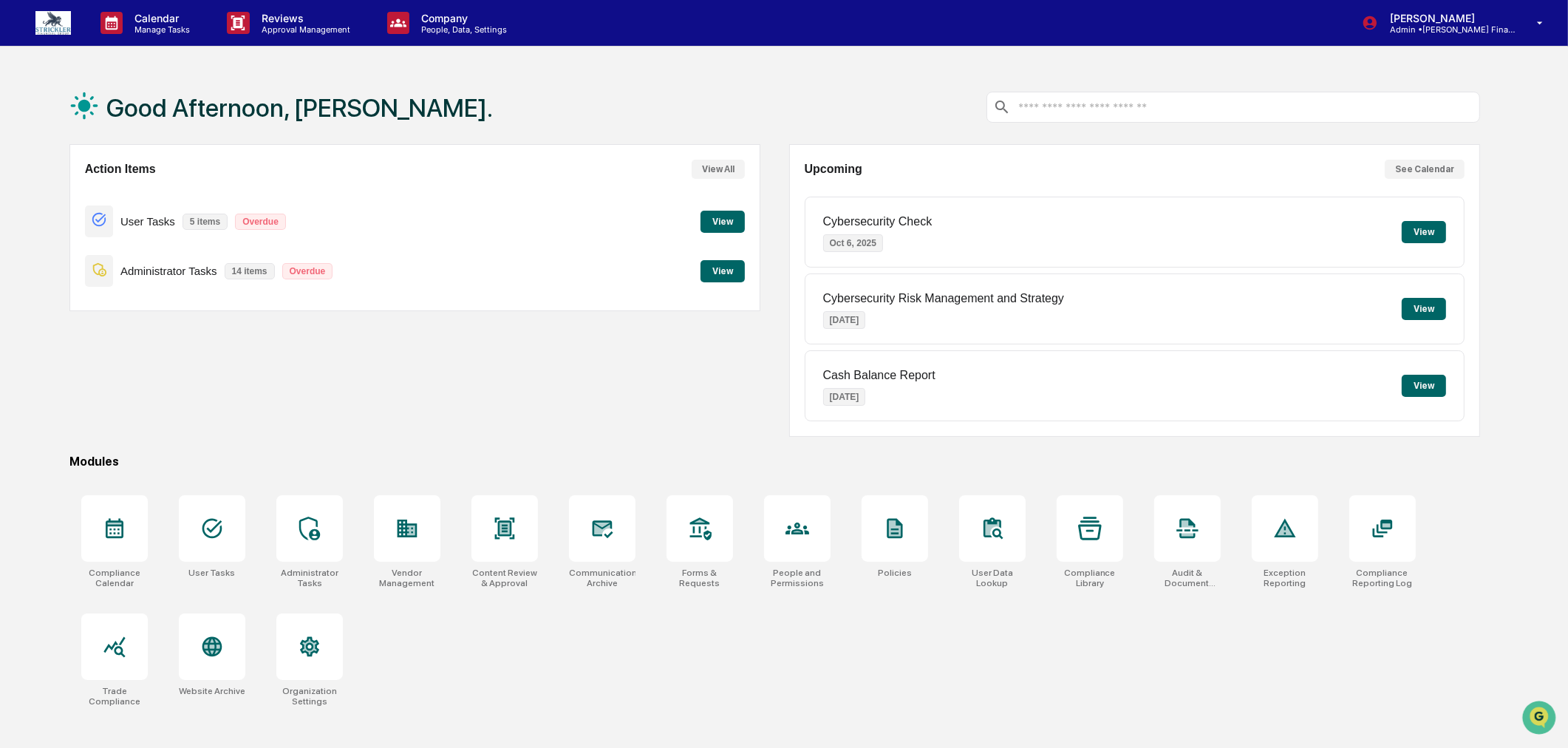
click at [707, 218] on button "View" at bounding box center [722, 222] width 44 height 23
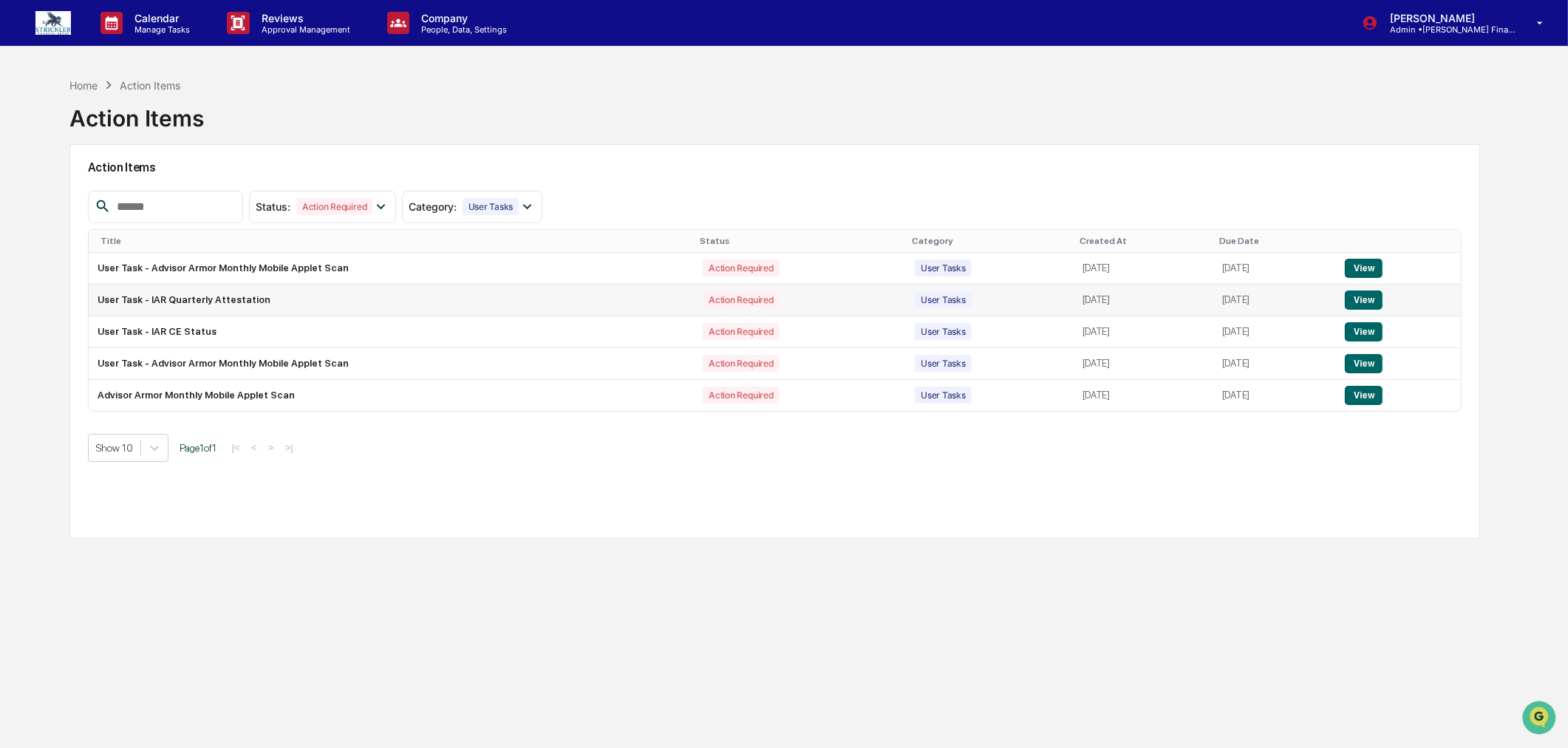
click at [1374, 301] on button "View" at bounding box center [1364, 300] width 38 height 20
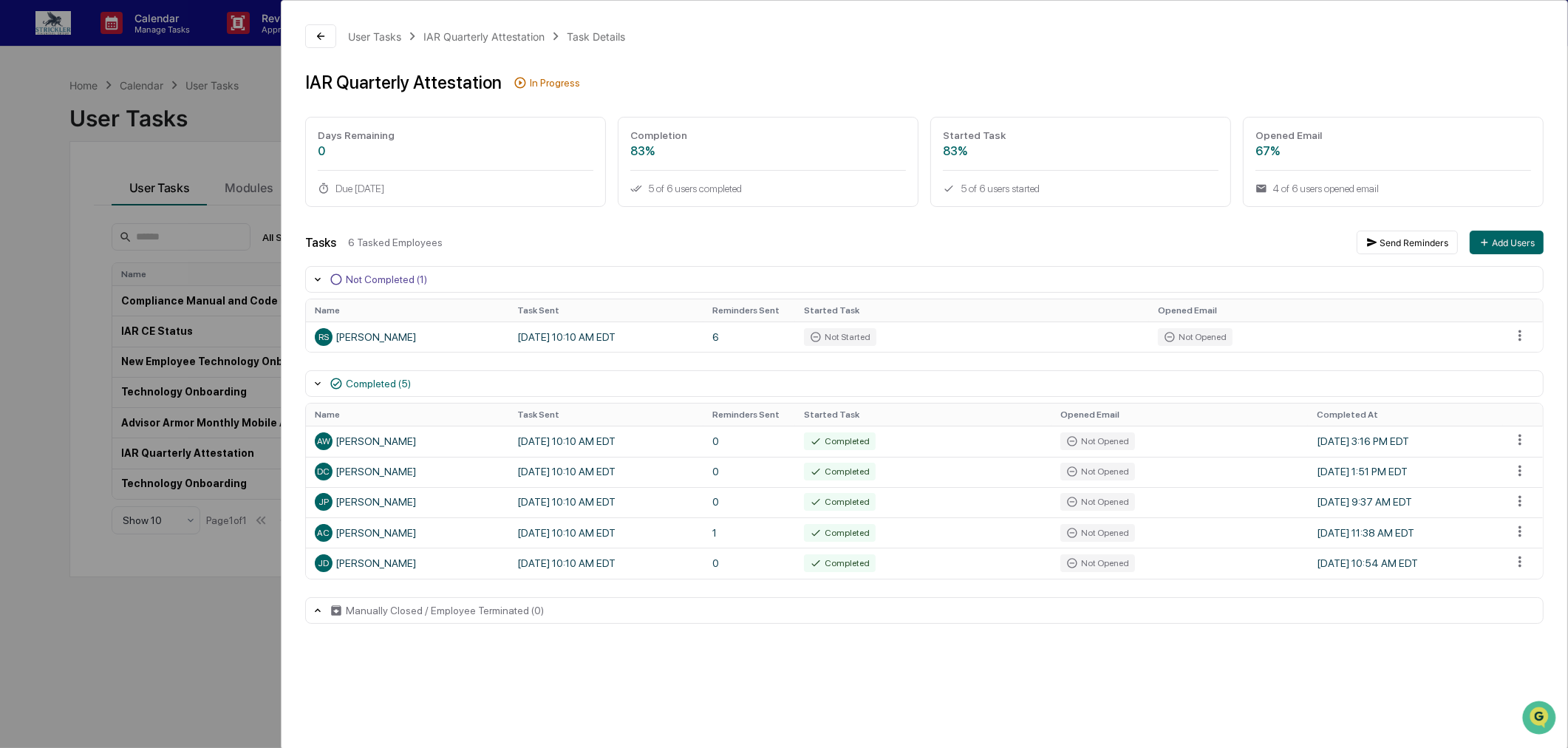
click at [38, 352] on div "User Tasks IAR Quarterly Attestation Task Details IAR Quarterly Attestation In …" at bounding box center [784, 374] width 1568 height 748
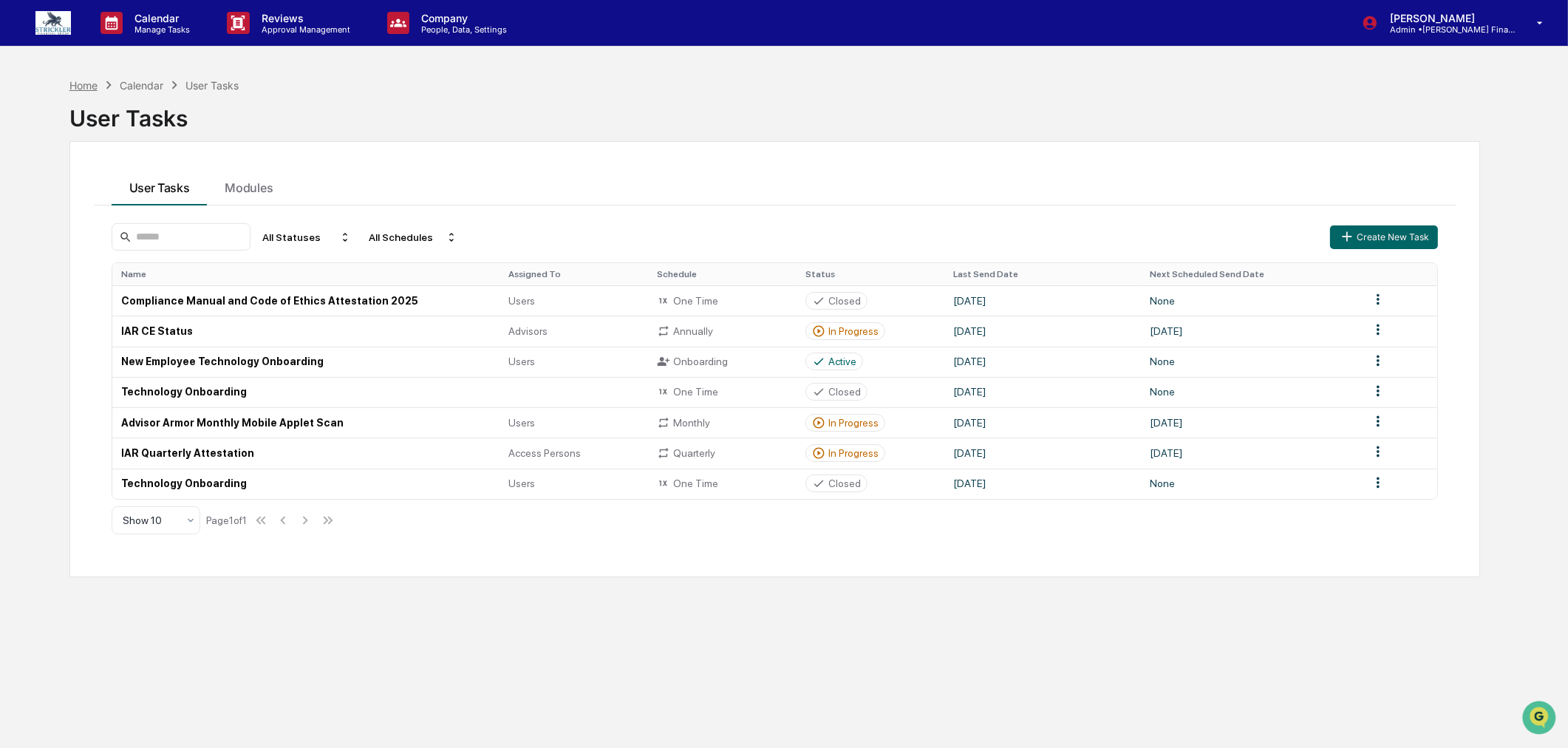
click at [82, 79] on div "Home" at bounding box center [83, 85] width 28 height 13
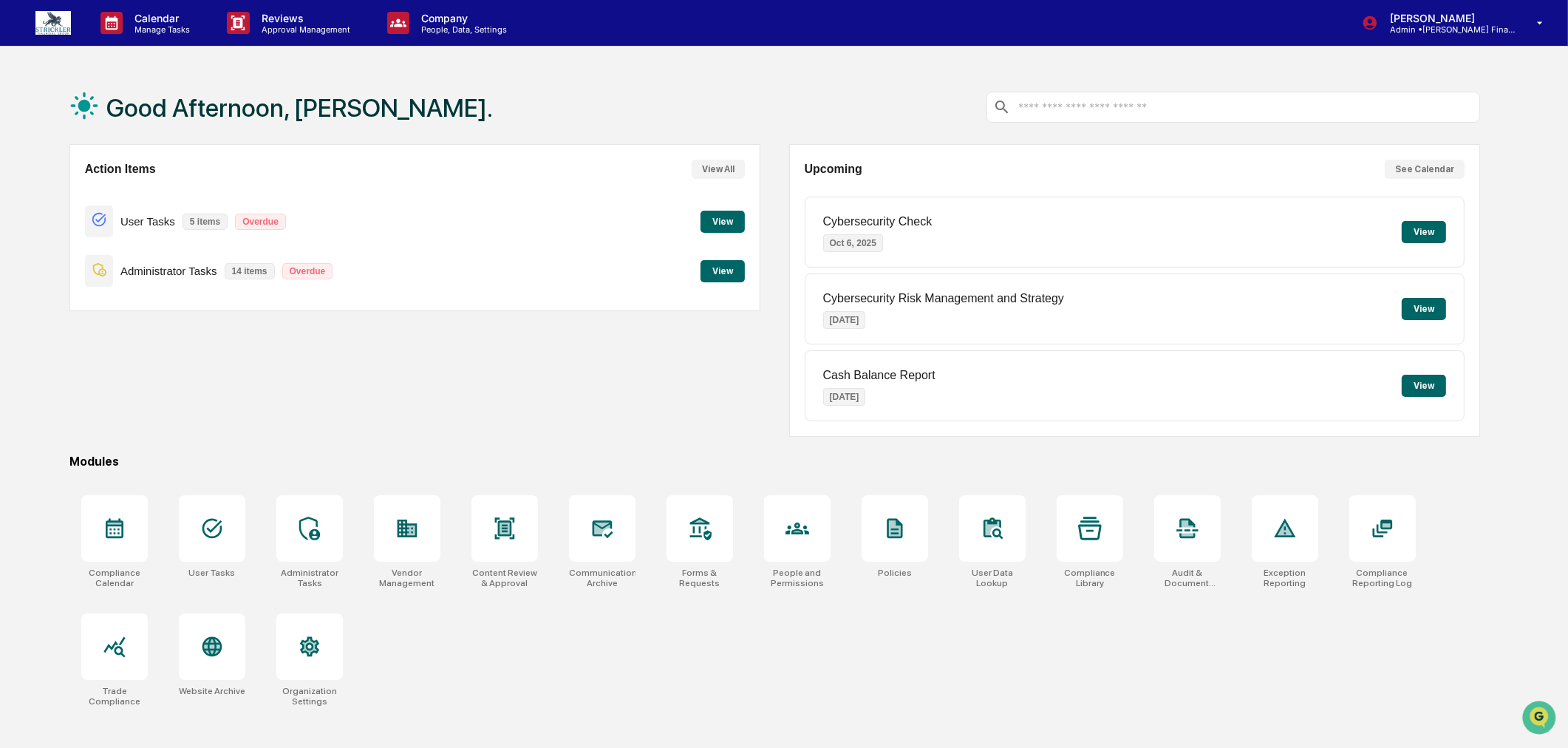
click at [724, 222] on button "View" at bounding box center [722, 222] width 44 height 23
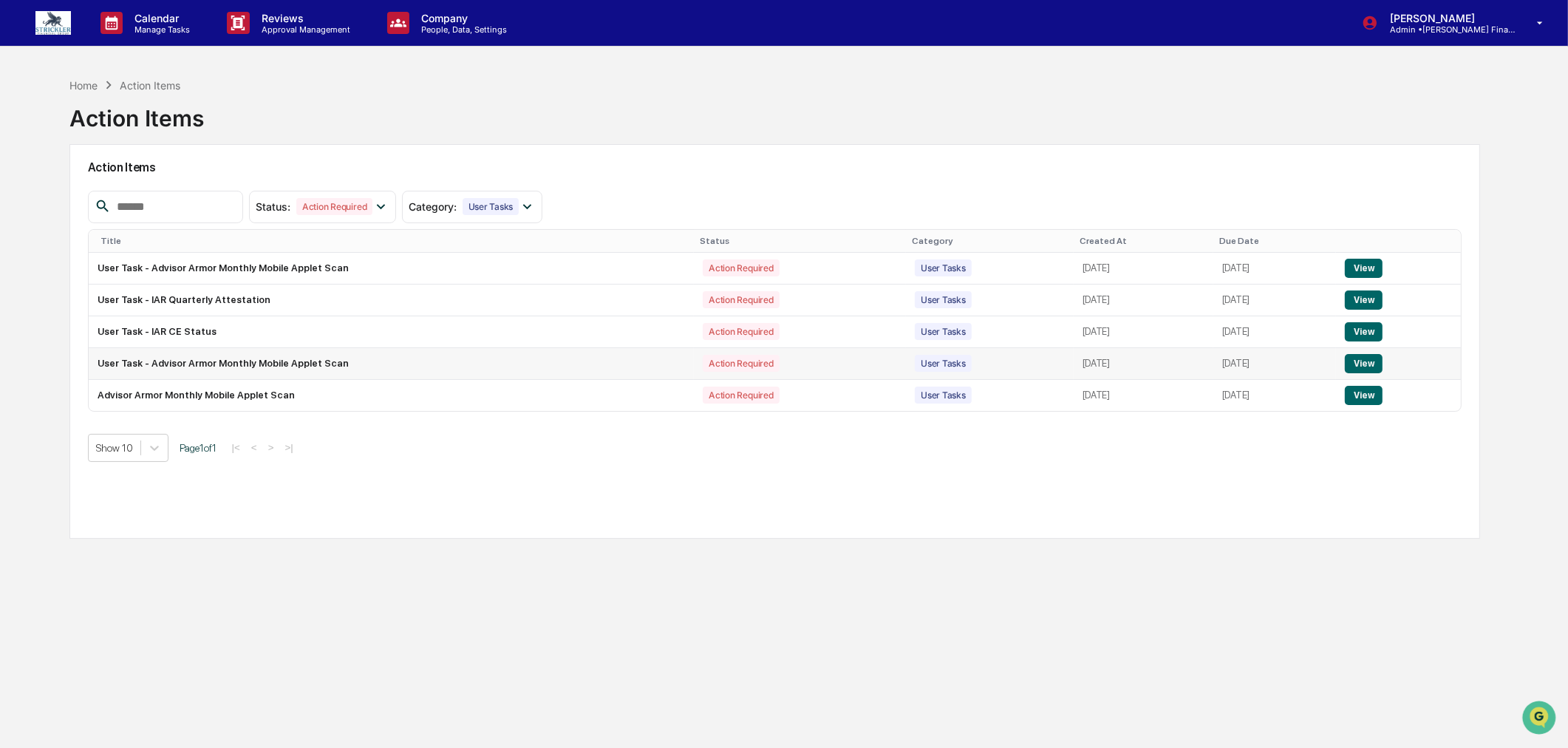
click at [1368, 361] on button "View" at bounding box center [1364, 364] width 38 height 20
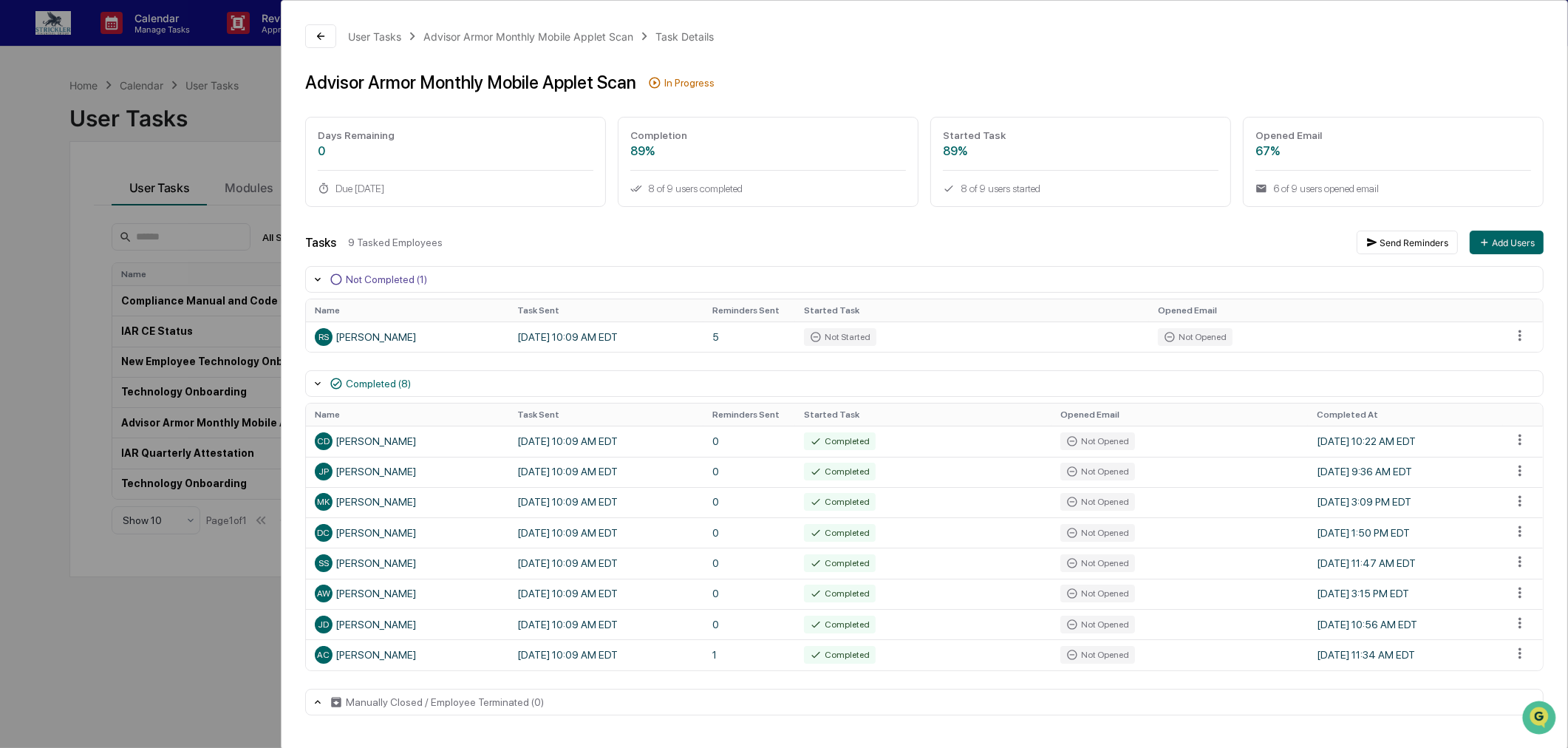
click at [75, 144] on div "User Tasks Advisor Armor Monthly Mobile Applet Scan Task Details Advisor Armor …" at bounding box center [784, 374] width 1568 height 748
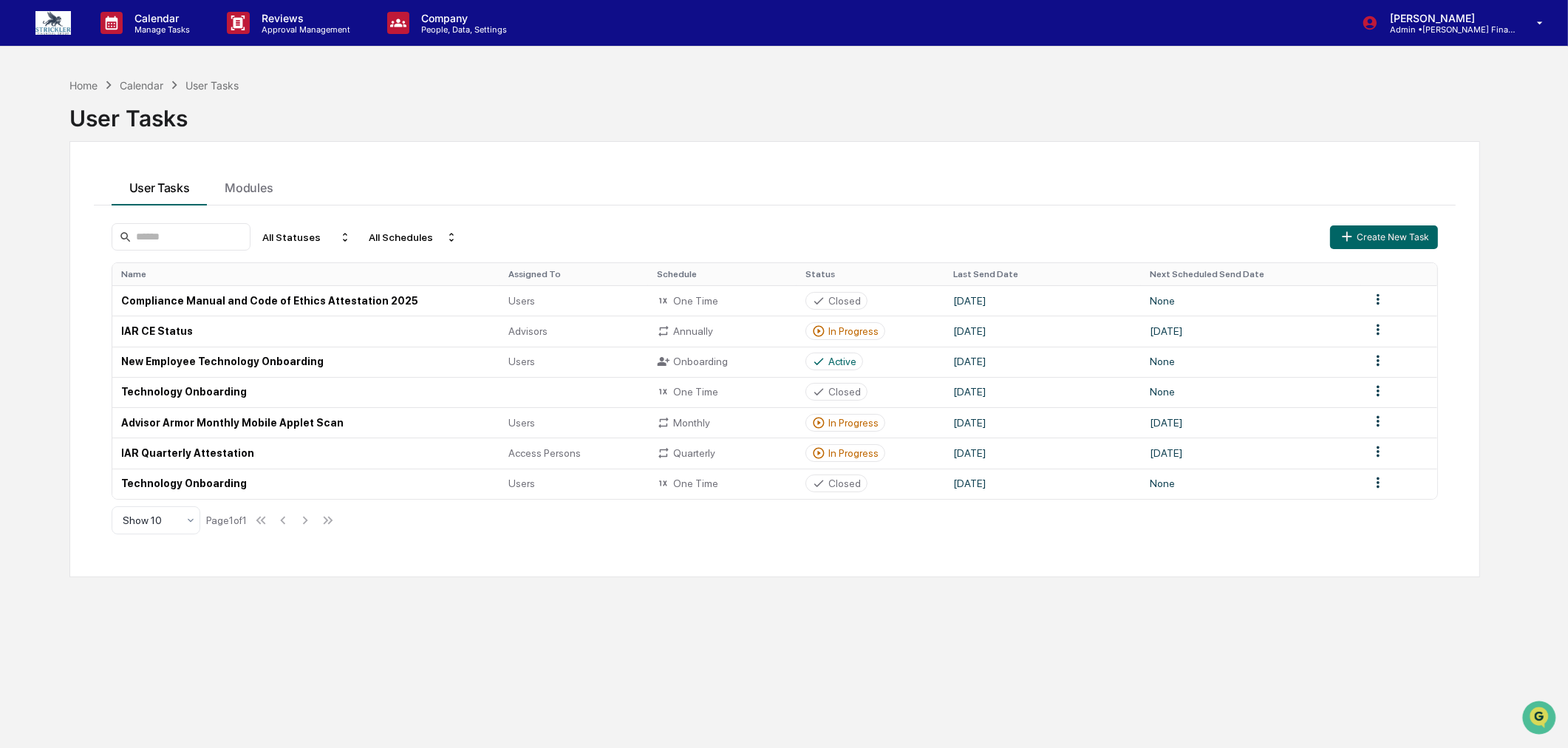
click at [167, 181] on button "User Tasks" at bounding box center [160, 185] width 96 height 40
click at [89, 86] on div "Home" at bounding box center [83, 85] width 28 height 13
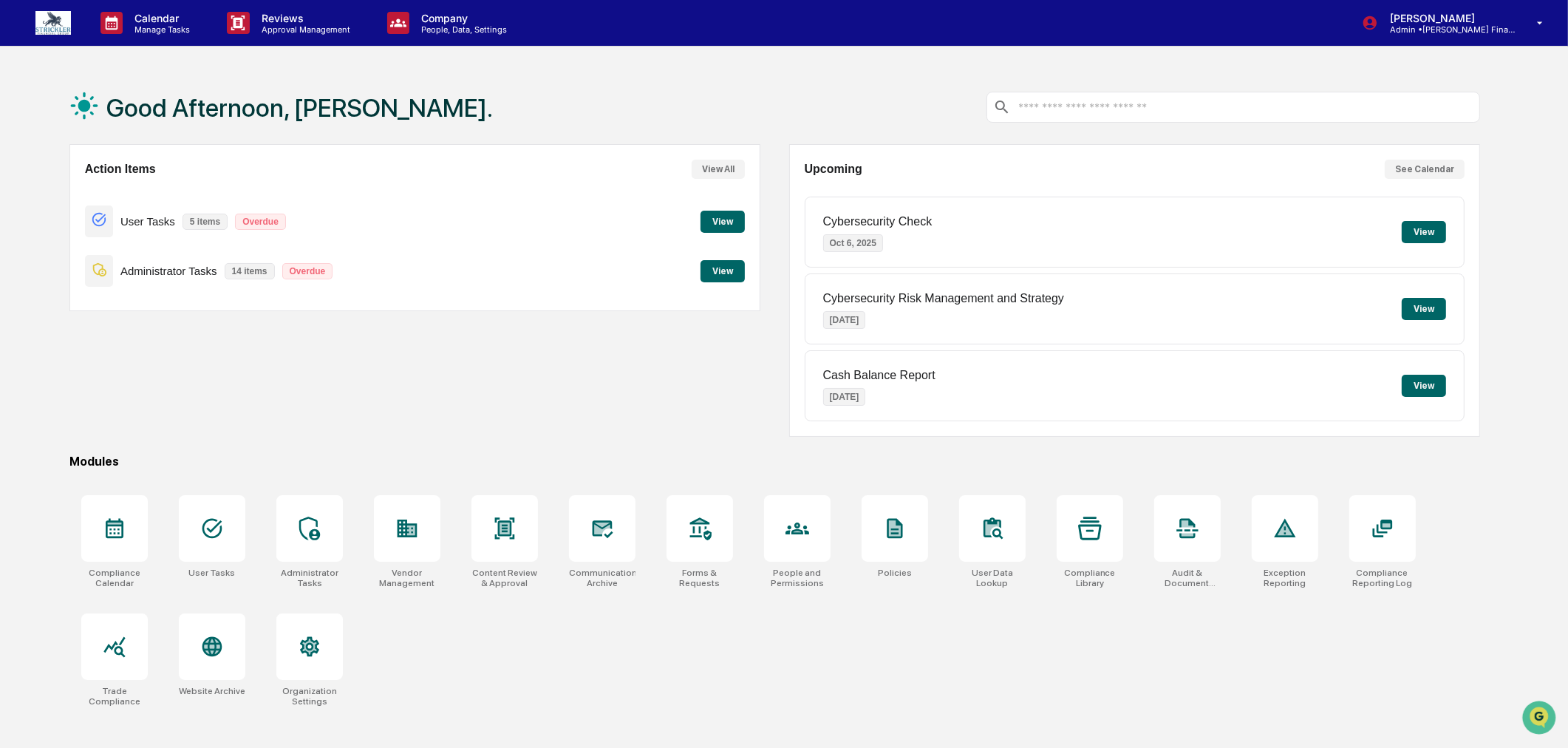
click at [728, 222] on button "View" at bounding box center [722, 222] width 44 height 23
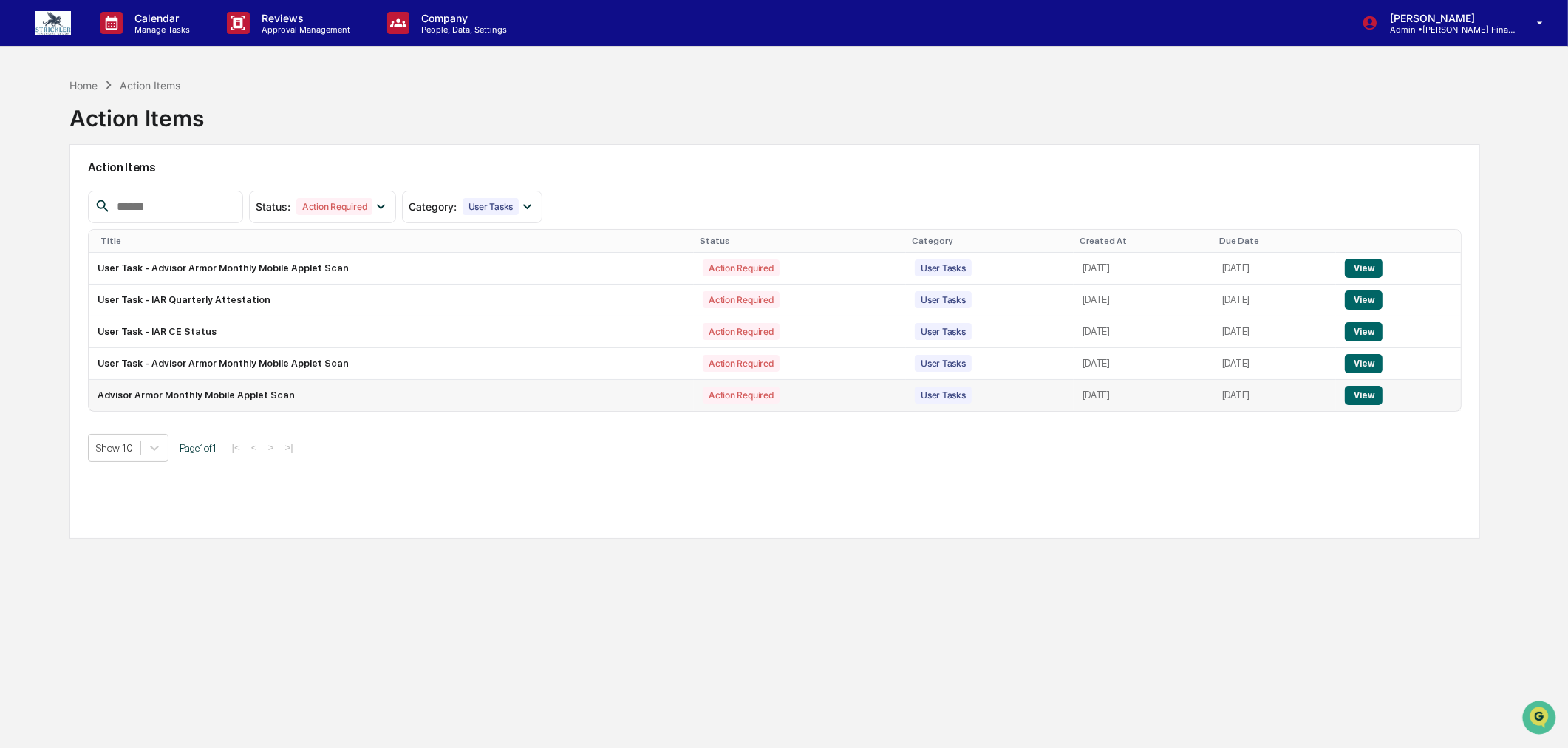
click at [1373, 395] on button "View" at bounding box center [1364, 395] width 38 height 20
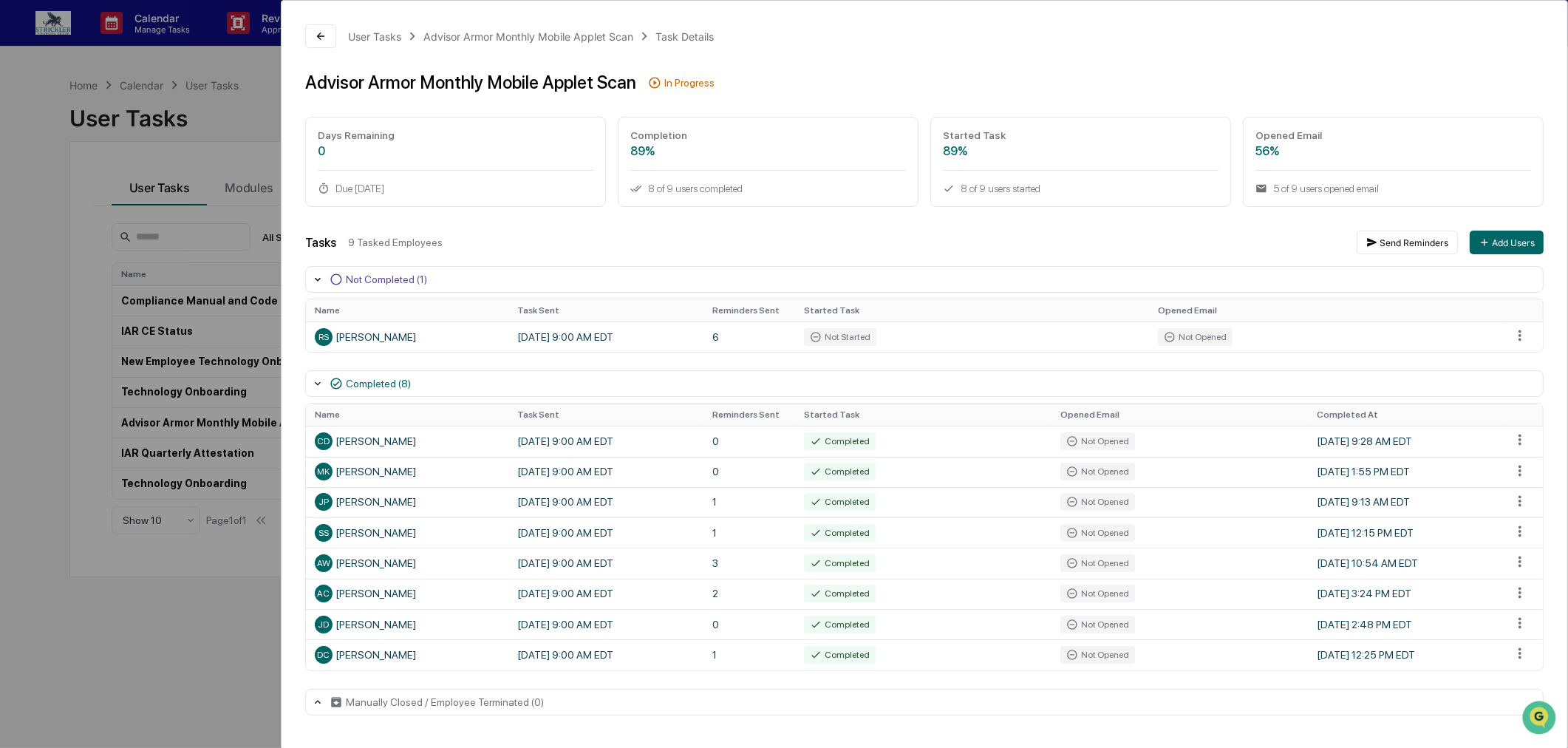
scroll to position [34, 0]
click at [317, 25] on button at bounding box center [320, 37] width 31 height 24
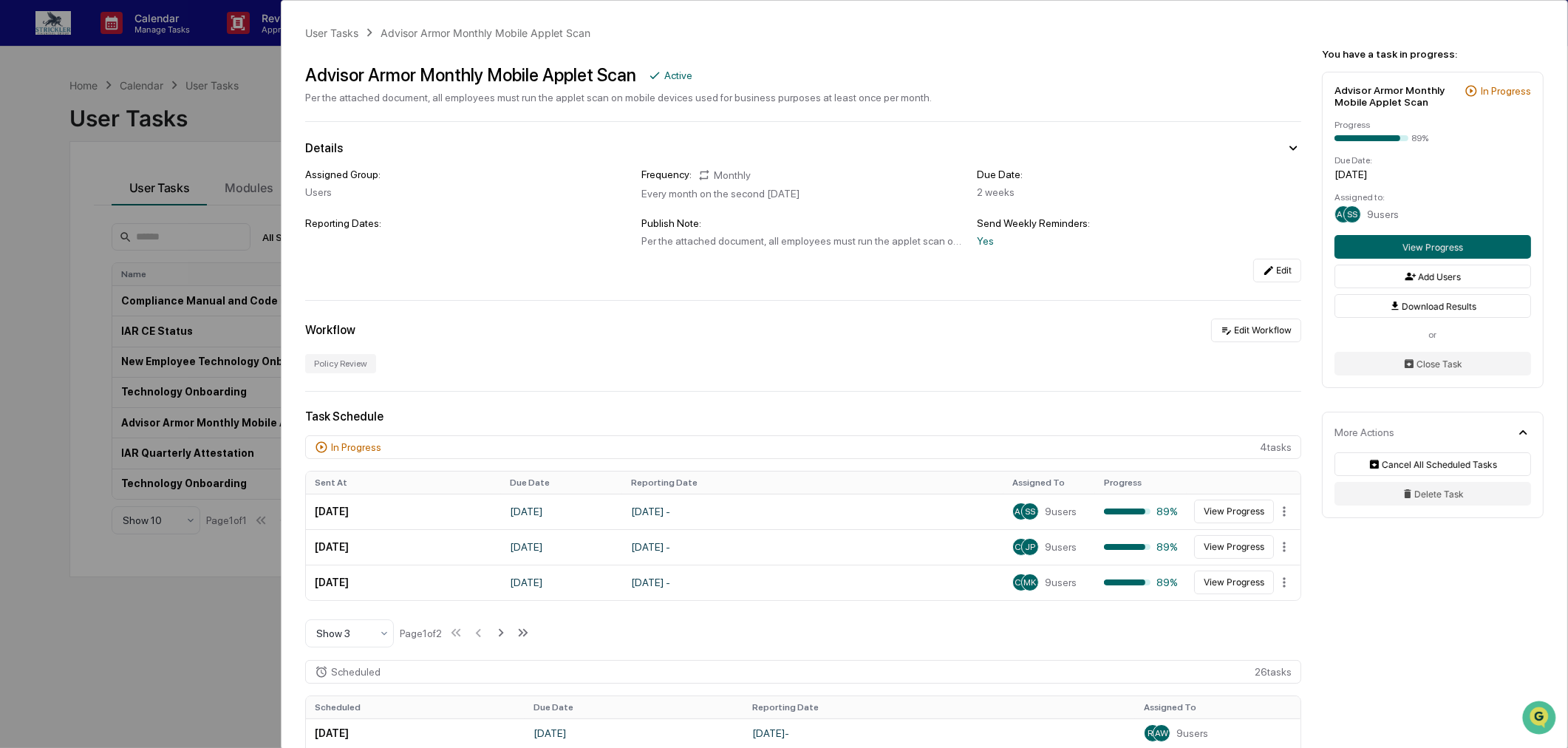
click at [86, 83] on div "User Tasks Advisor Armor Monthly Mobile Applet Scan Advisor Armor Monthly Mobil…" at bounding box center [784, 374] width 1568 height 748
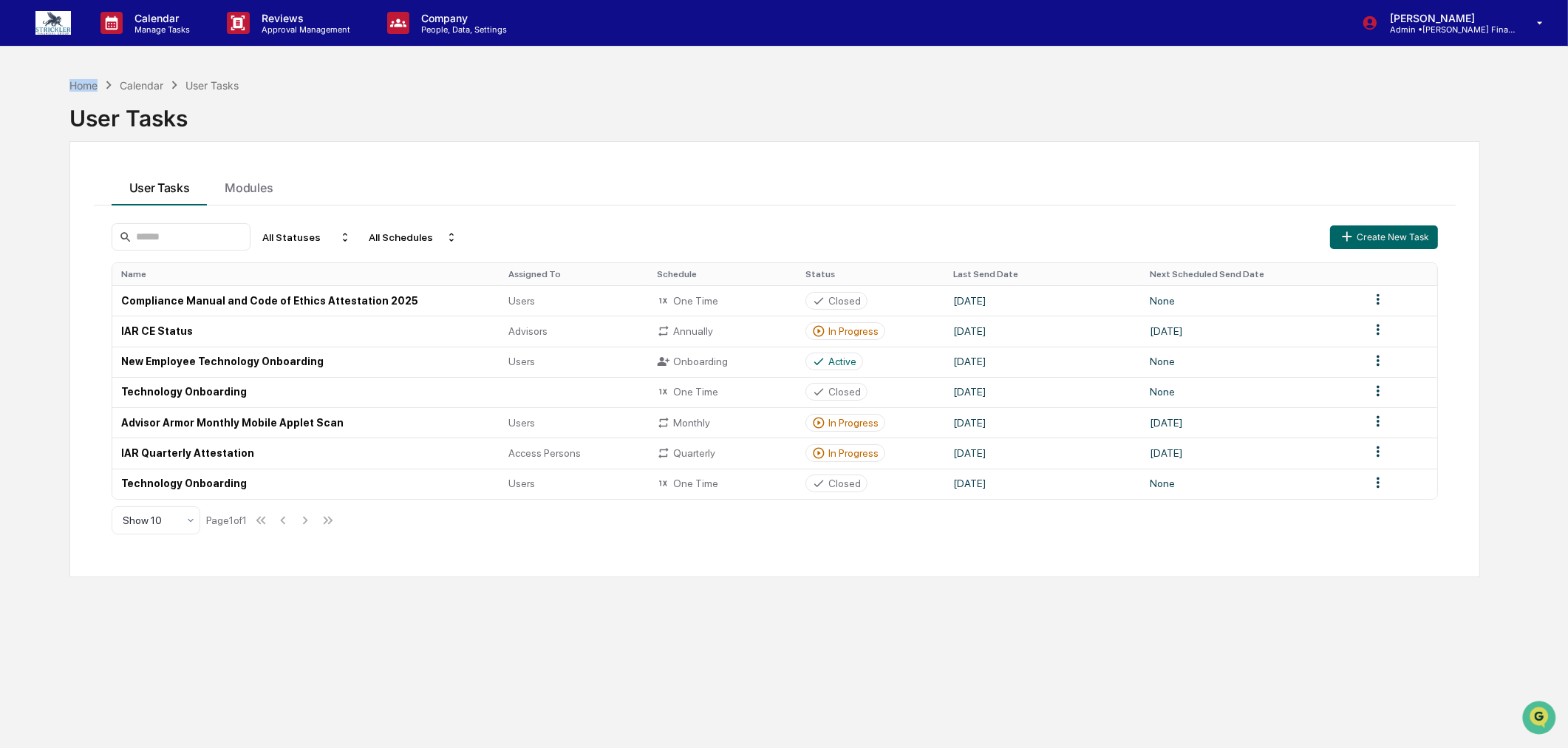
click at [86, 83] on div "Home" at bounding box center [83, 85] width 28 height 13
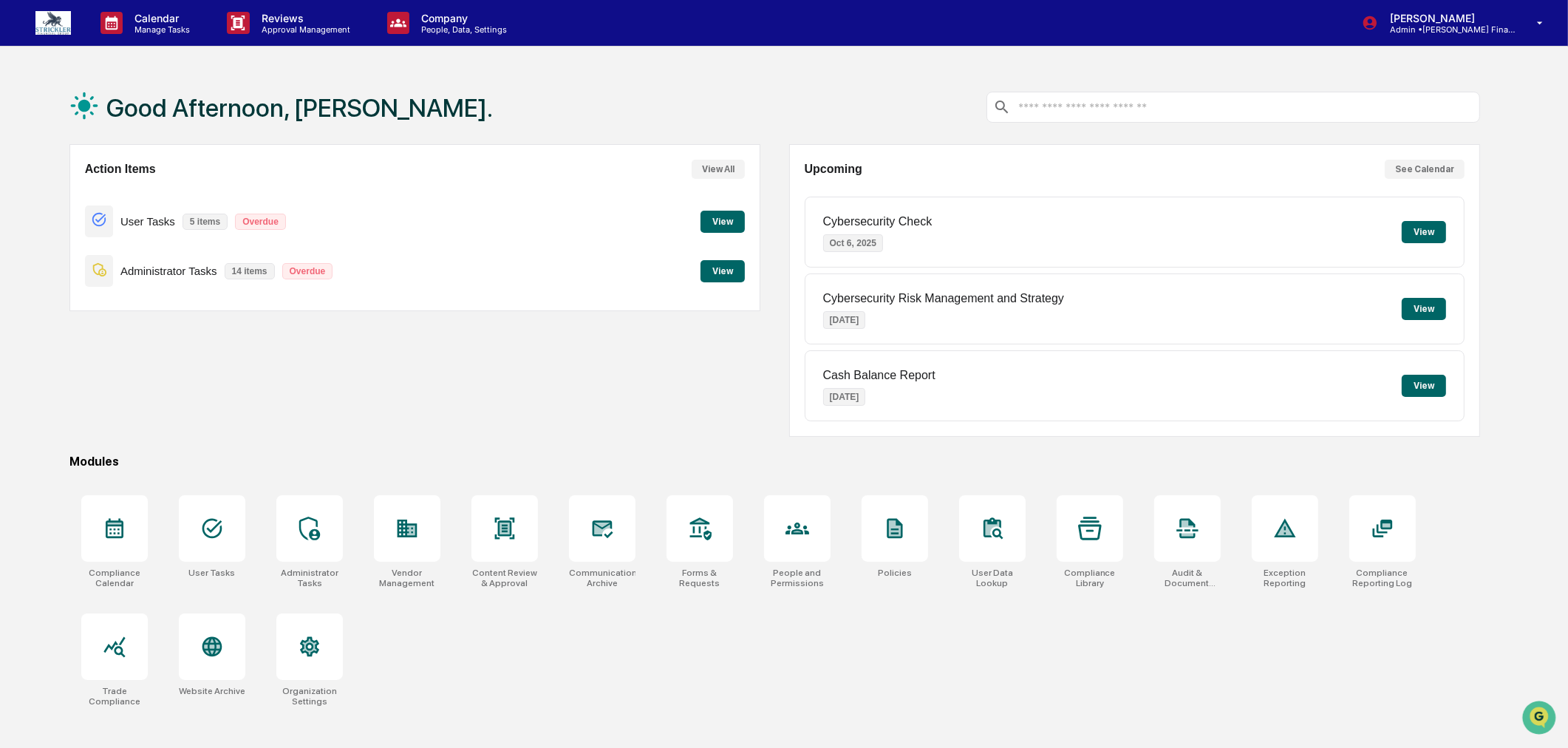
click at [714, 224] on button "View" at bounding box center [722, 222] width 44 height 23
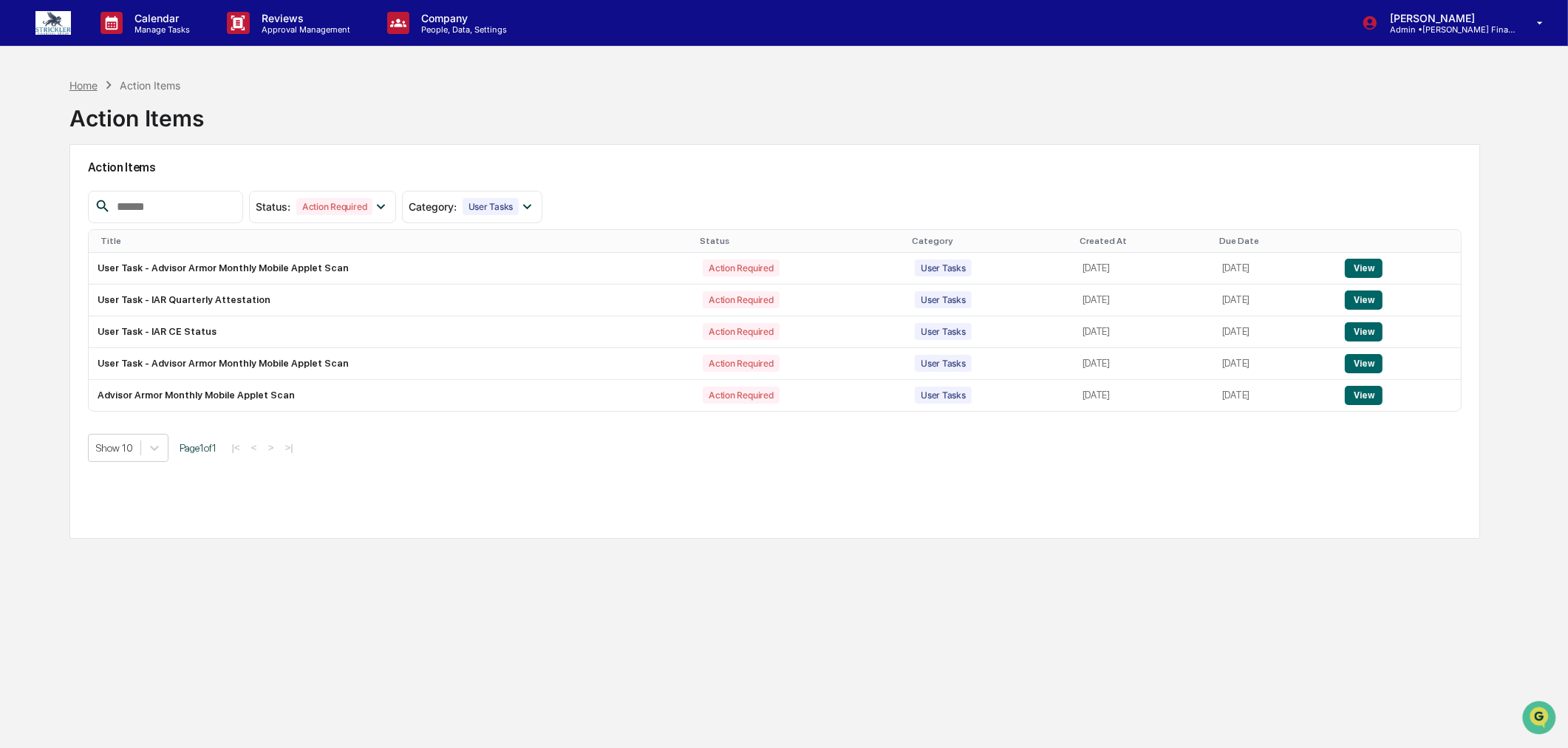
click at [77, 81] on div "Home" at bounding box center [83, 85] width 28 height 13
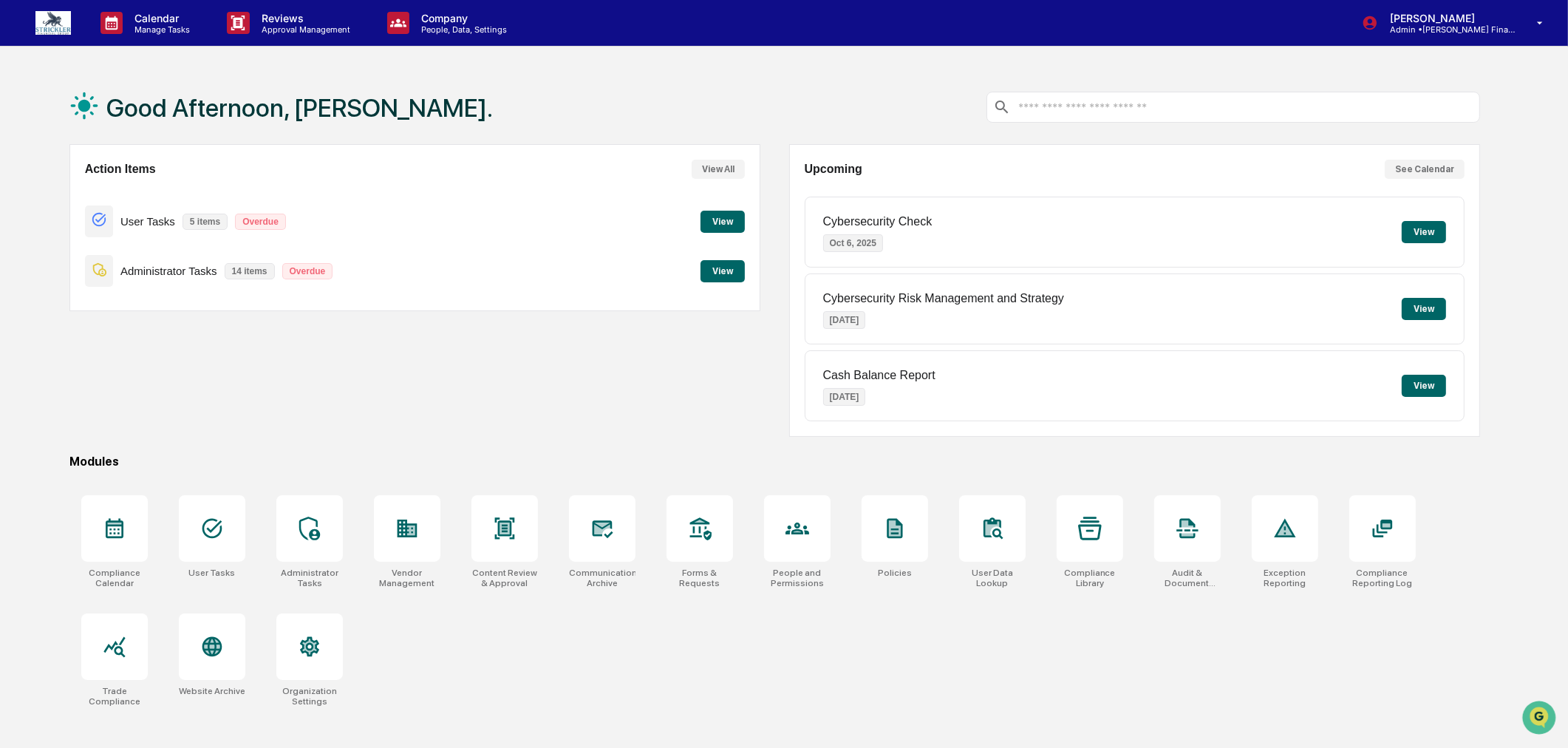
click at [725, 268] on button "View" at bounding box center [722, 272] width 44 height 23
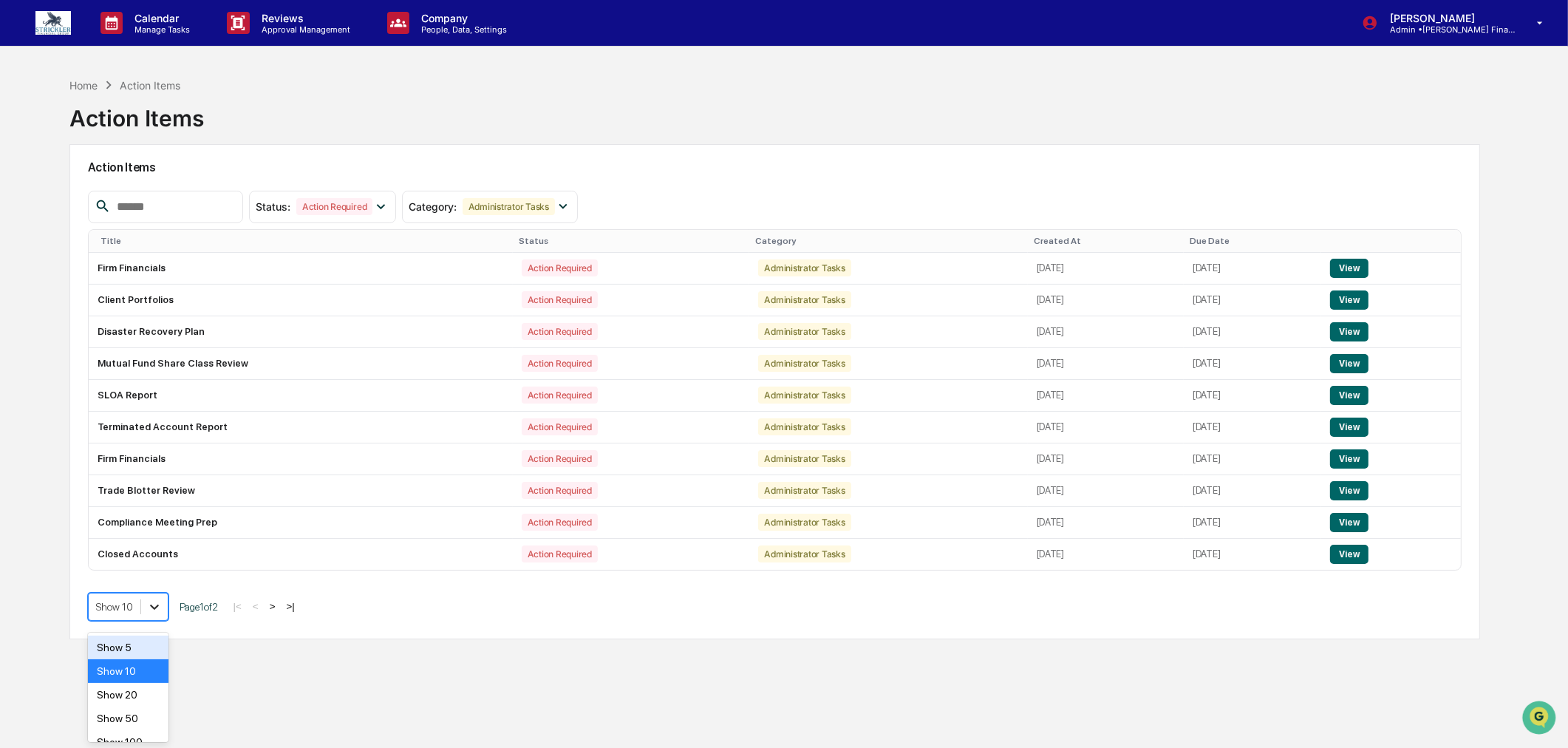
click at [159, 611] on div "Action Items Status : Action Required Select/Deselect All Action Required Resol…" at bounding box center [775, 392] width 1411 height 495
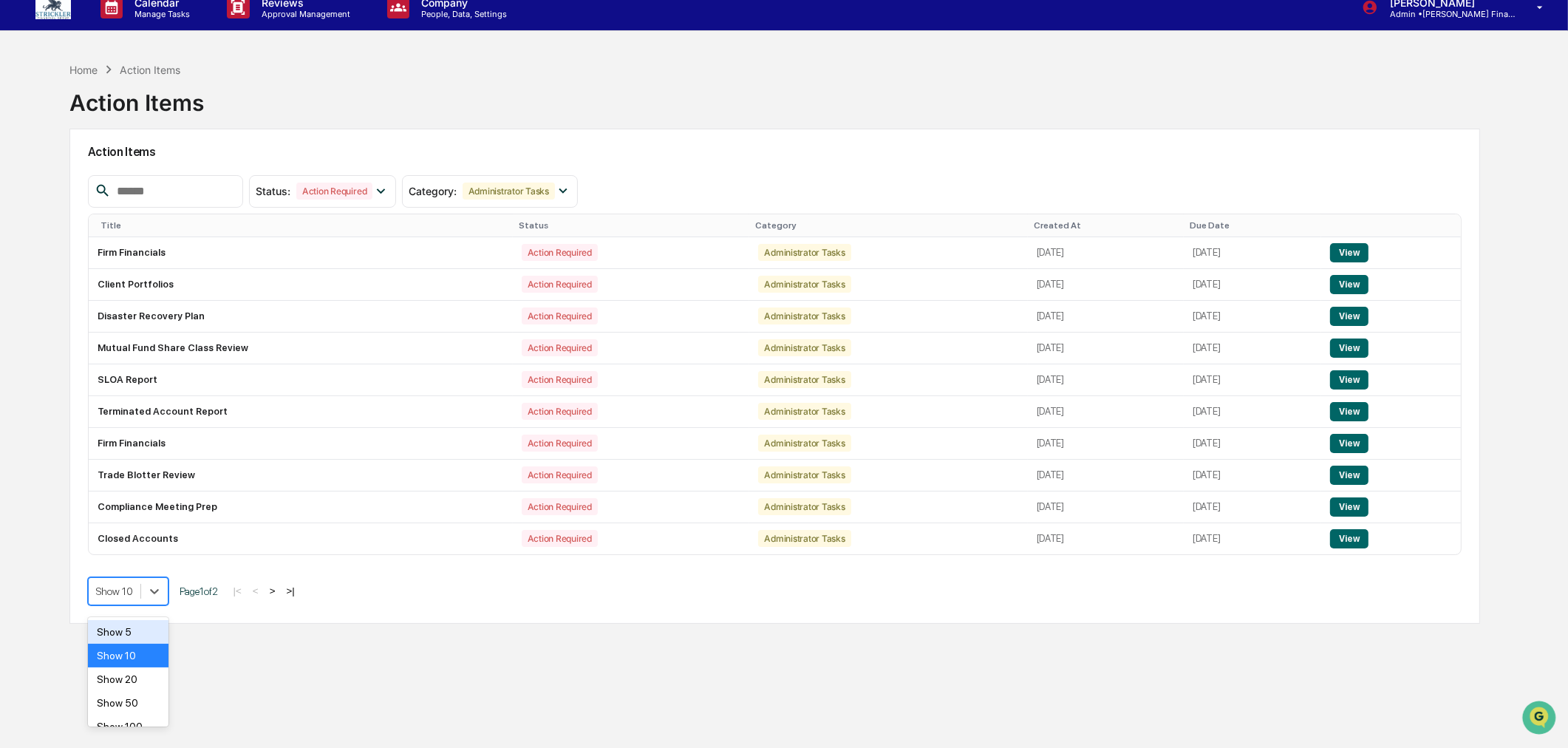
scroll to position [17, 0]
click at [149, 699] on div "Show 50" at bounding box center [128, 702] width 80 height 24
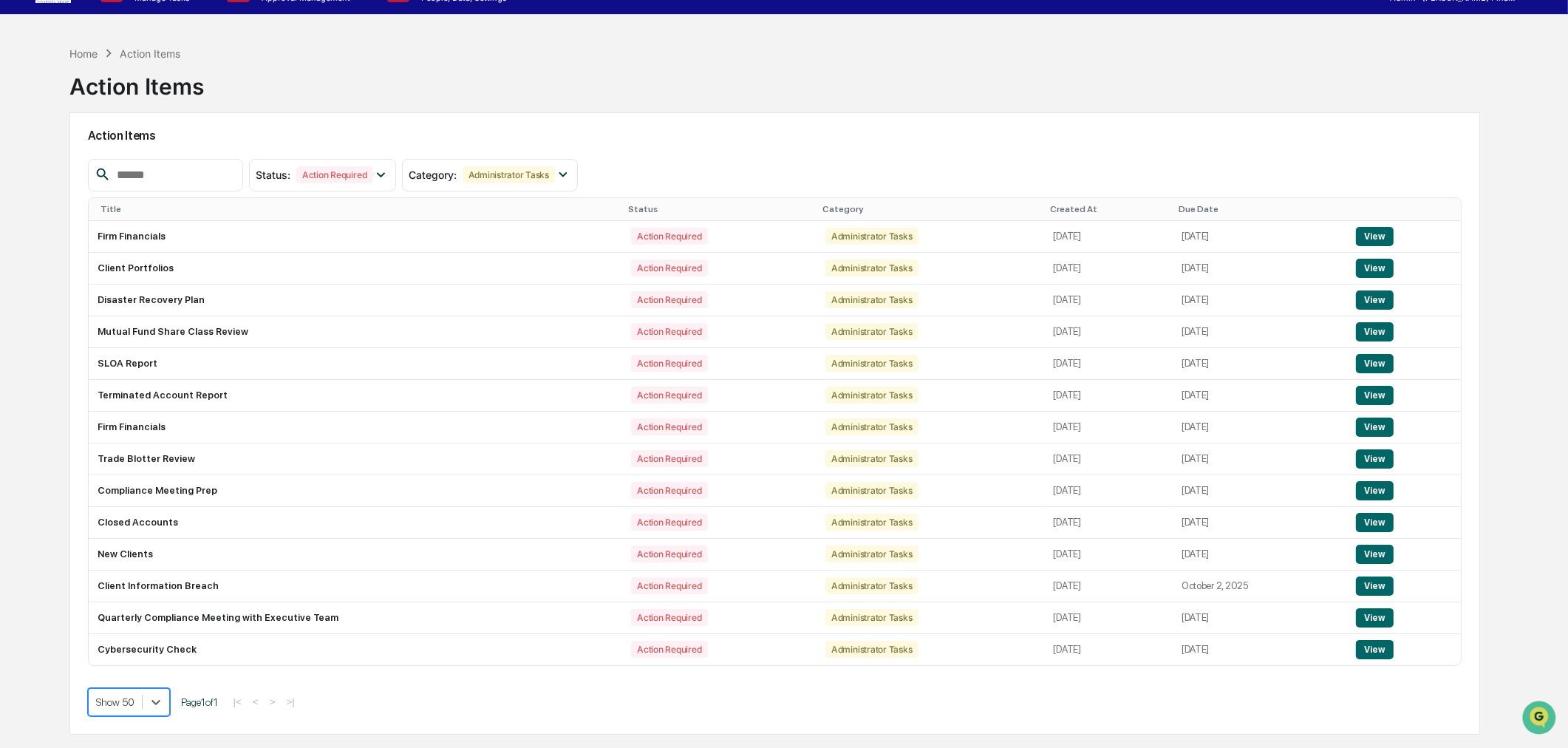
scroll to position [0, 0]
